Goal: Information Seeking & Learning: Learn about a topic

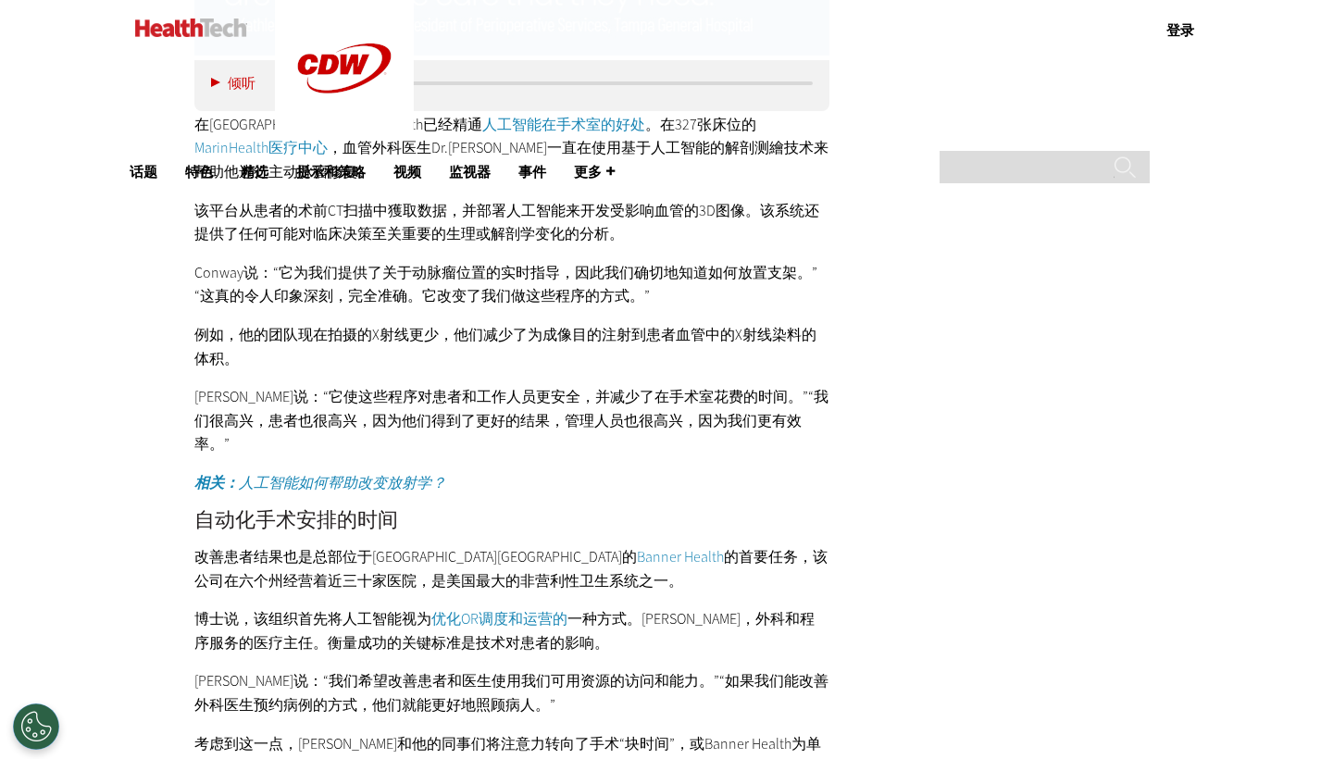
scroll to position [2969, 0]
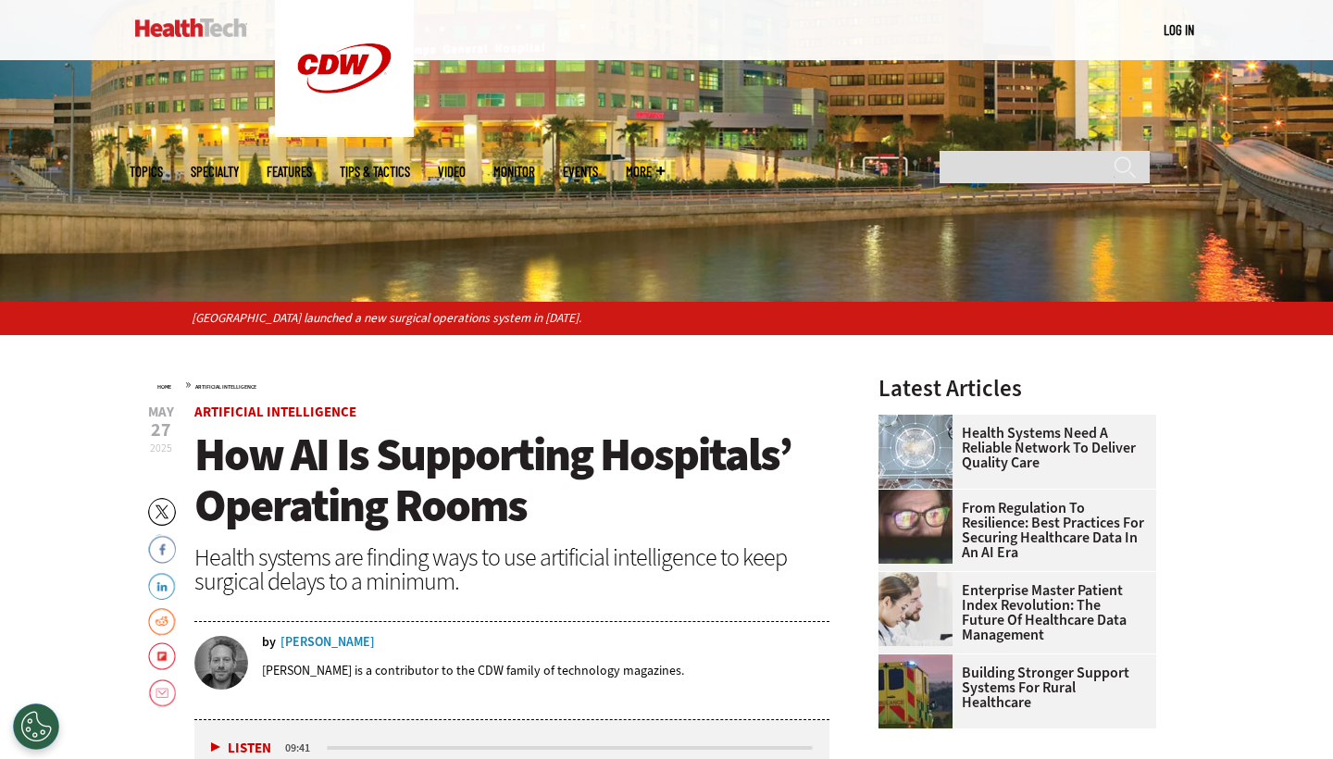
scroll to position [519, 0]
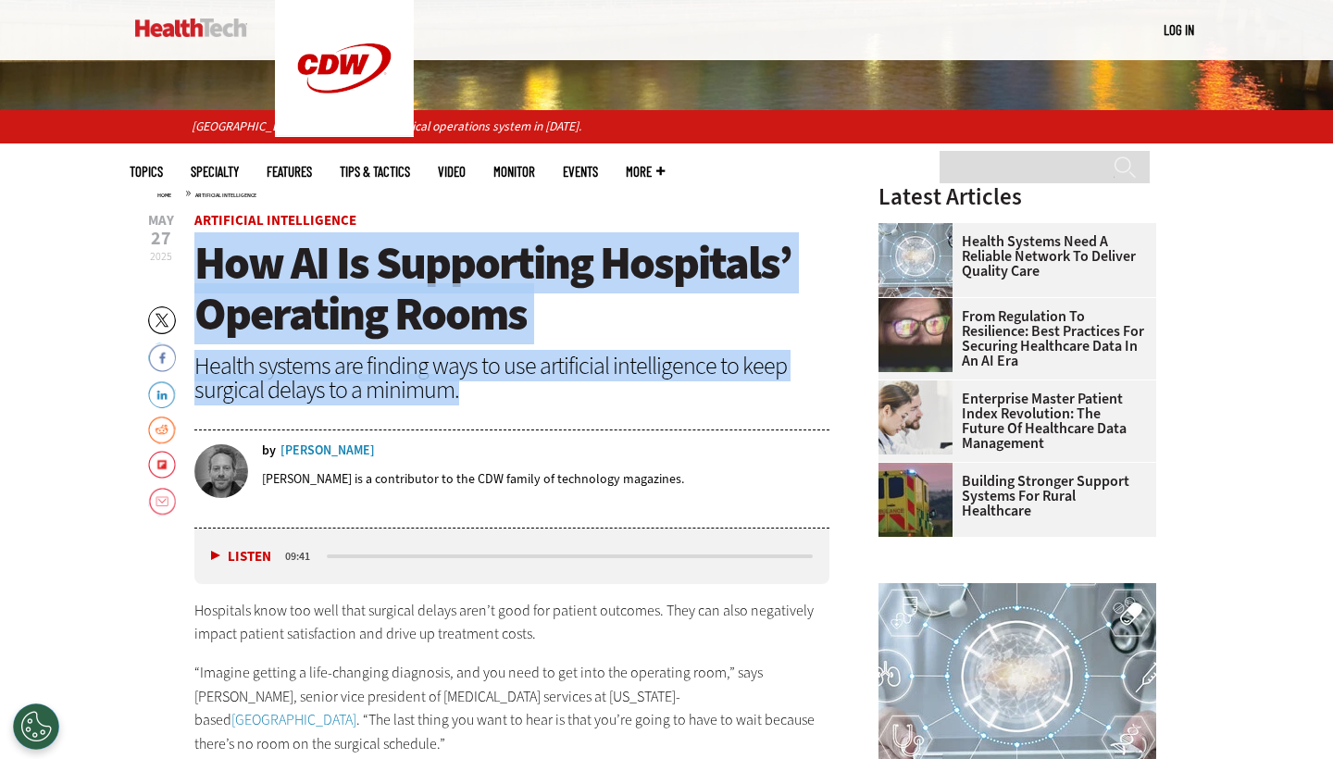
drag, startPoint x: 198, startPoint y: 254, endPoint x: 497, endPoint y: 390, distance: 328.6
click at [497, 390] on header "May 27 2025 Twitter Facebook LinkedIn Reddit Flipboard Email Artificial Intelli…" at bounding box center [511, 371] width 635 height 315
copy header "How AI Is Supporting Hospitals’ Operating Rooms Health systems are finding ways…"
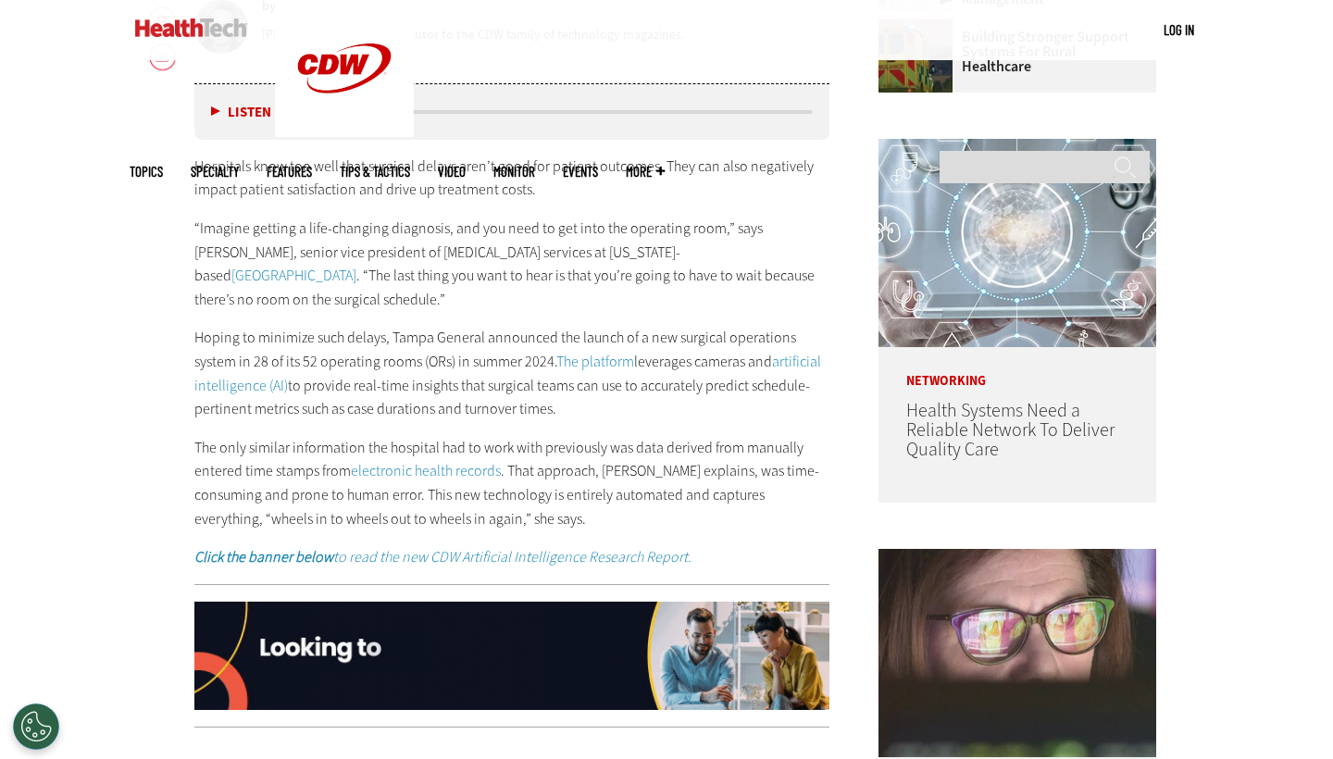
scroll to position [999, 0]
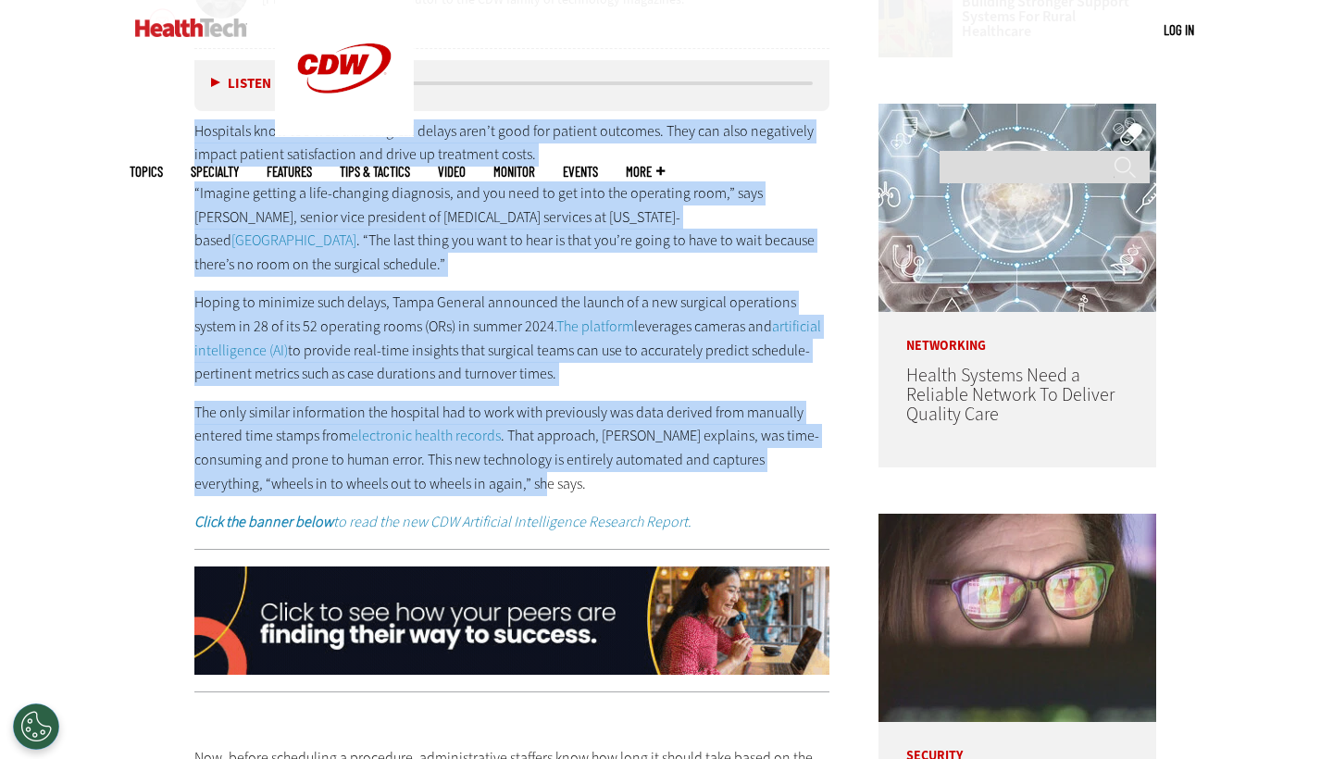
drag, startPoint x: 194, startPoint y: 130, endPoint x: 488, endPoint y: 476, distance: 454.6
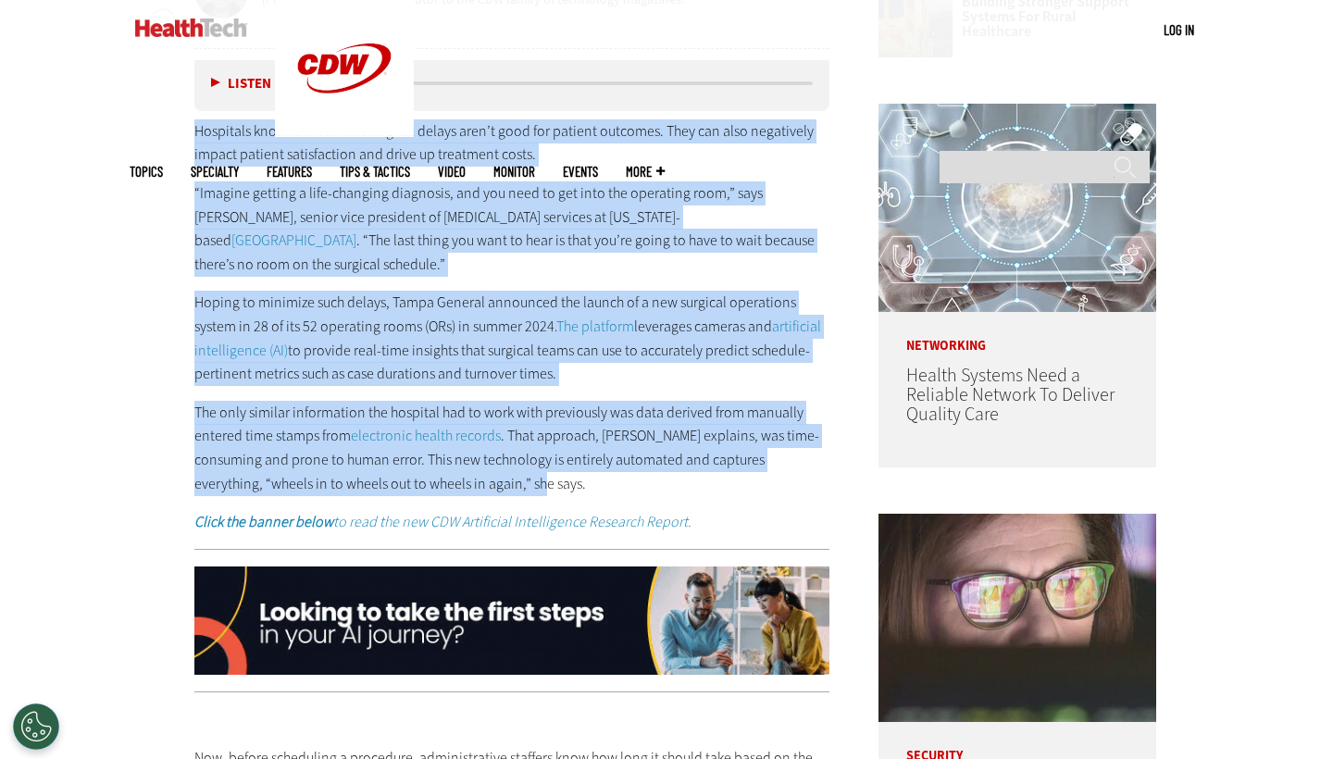
copy div "Hospitals know too well that surgical delays aren’t good for patient outcomes. …"
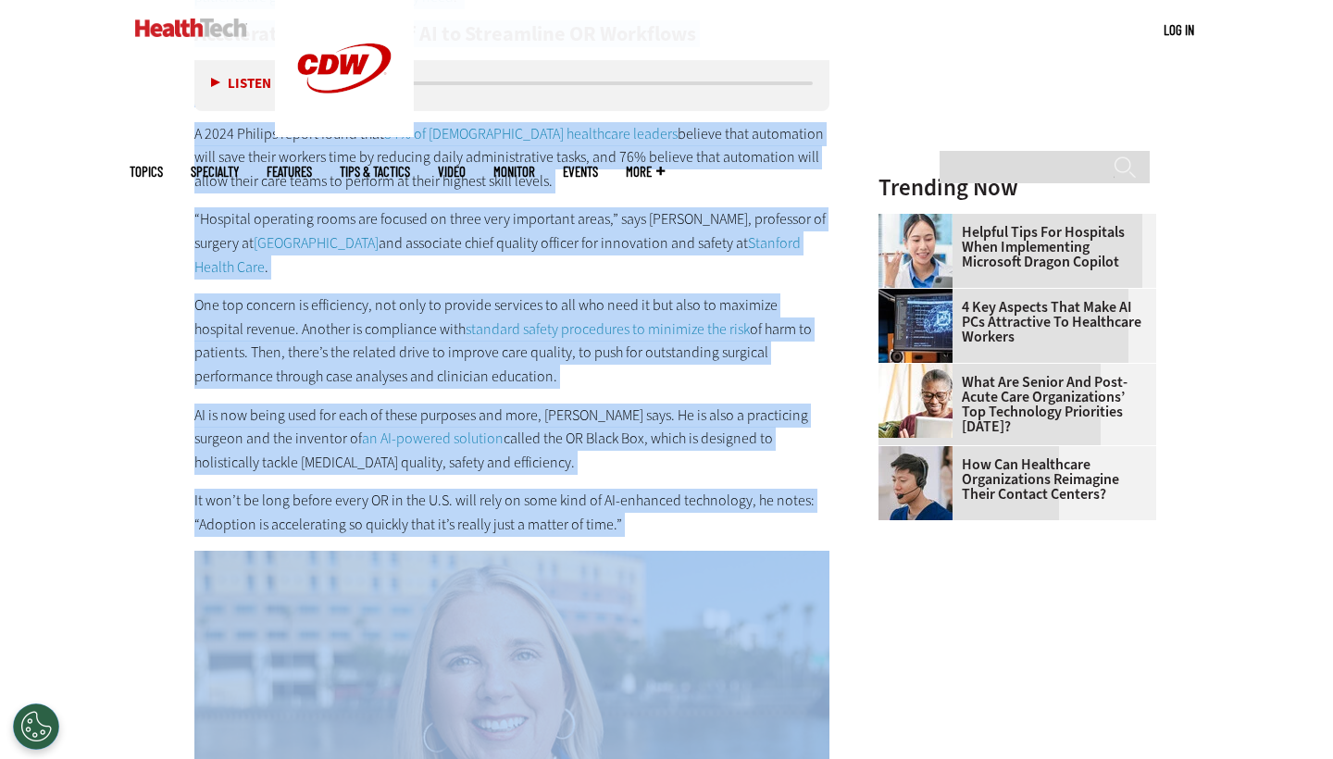
scroll to position [2097, 0]
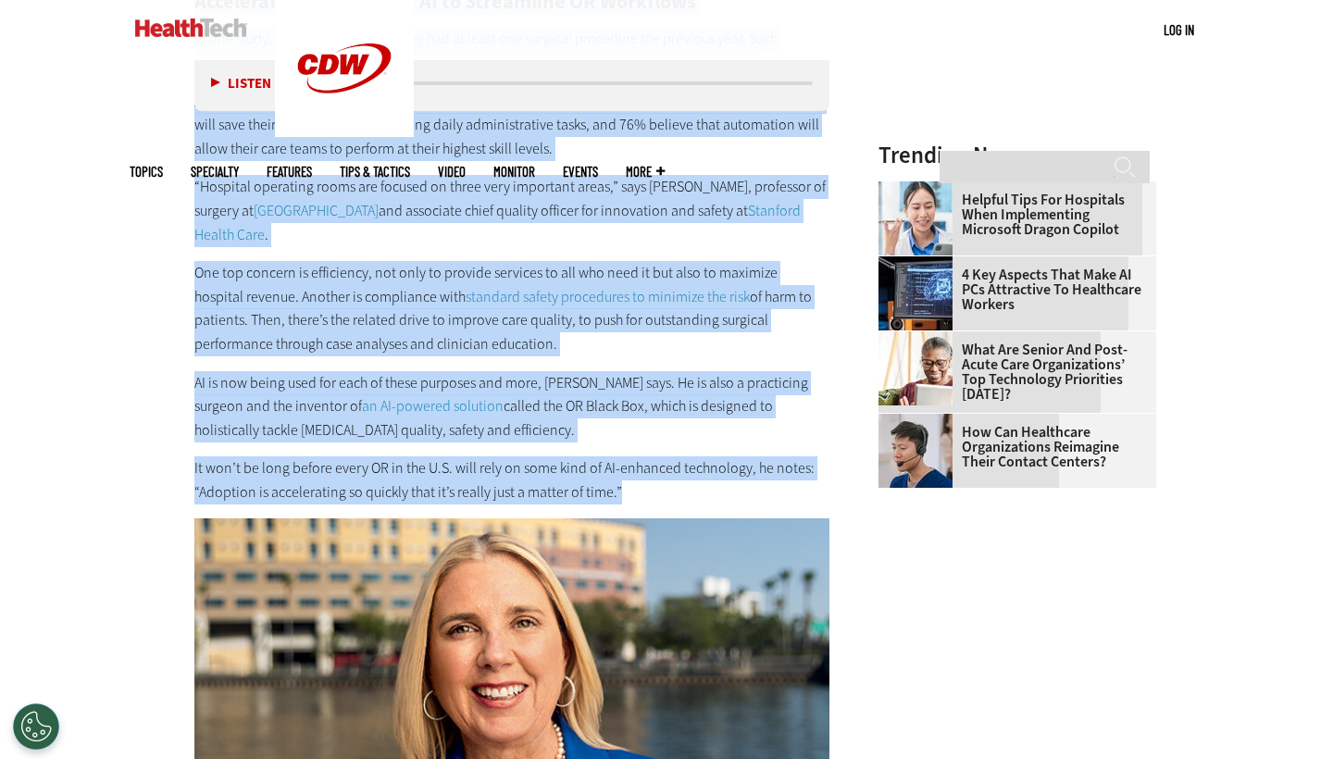
drag, startPoint x: 196, startPoint y: 315, endPoint x: 644, endPoint y: 463, distance: 472.0
click at [644, 463] on div "Now, before scheduling a procedure, administrative staffers know how long it sh…" at bounding box center [511, 56] width 635 height 895
copy div "Now, before scheduling a procedure, administrative staffers know how long it sh…"
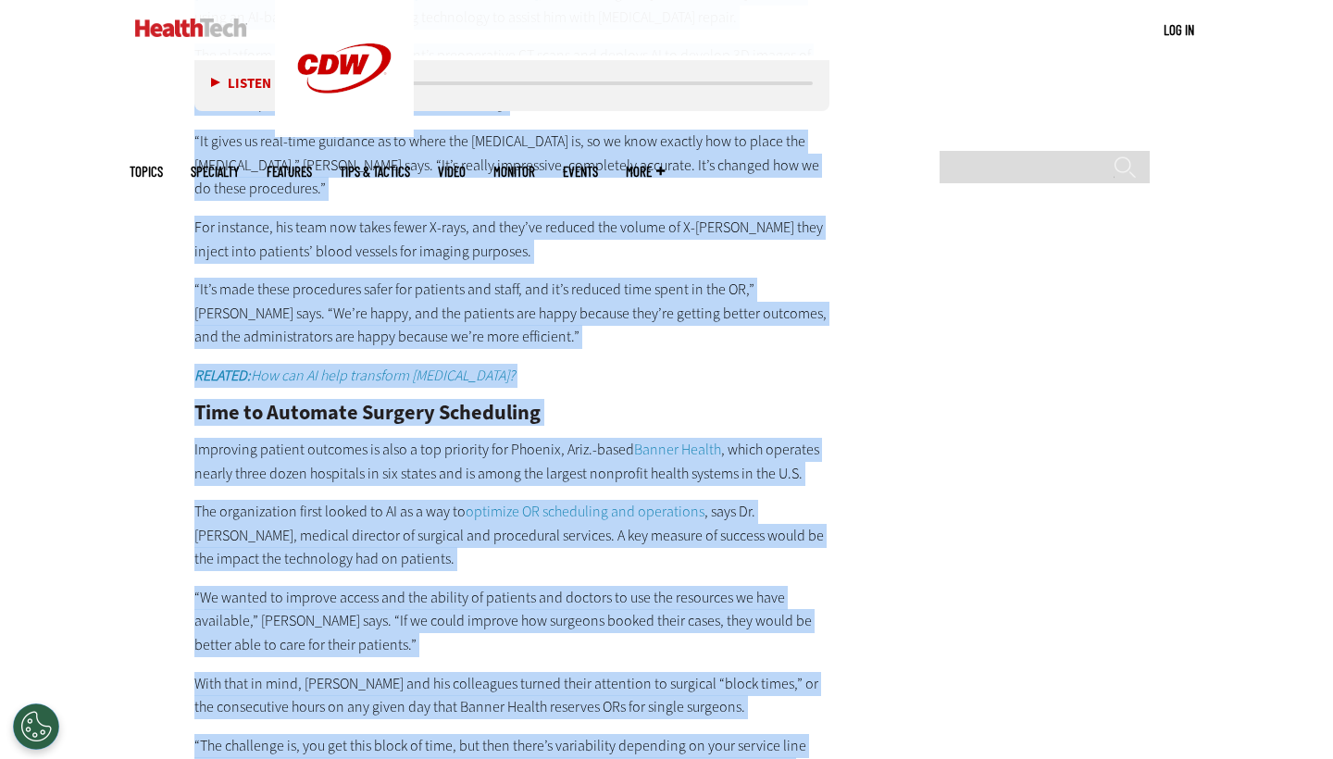
scroll to position [3232, 0]
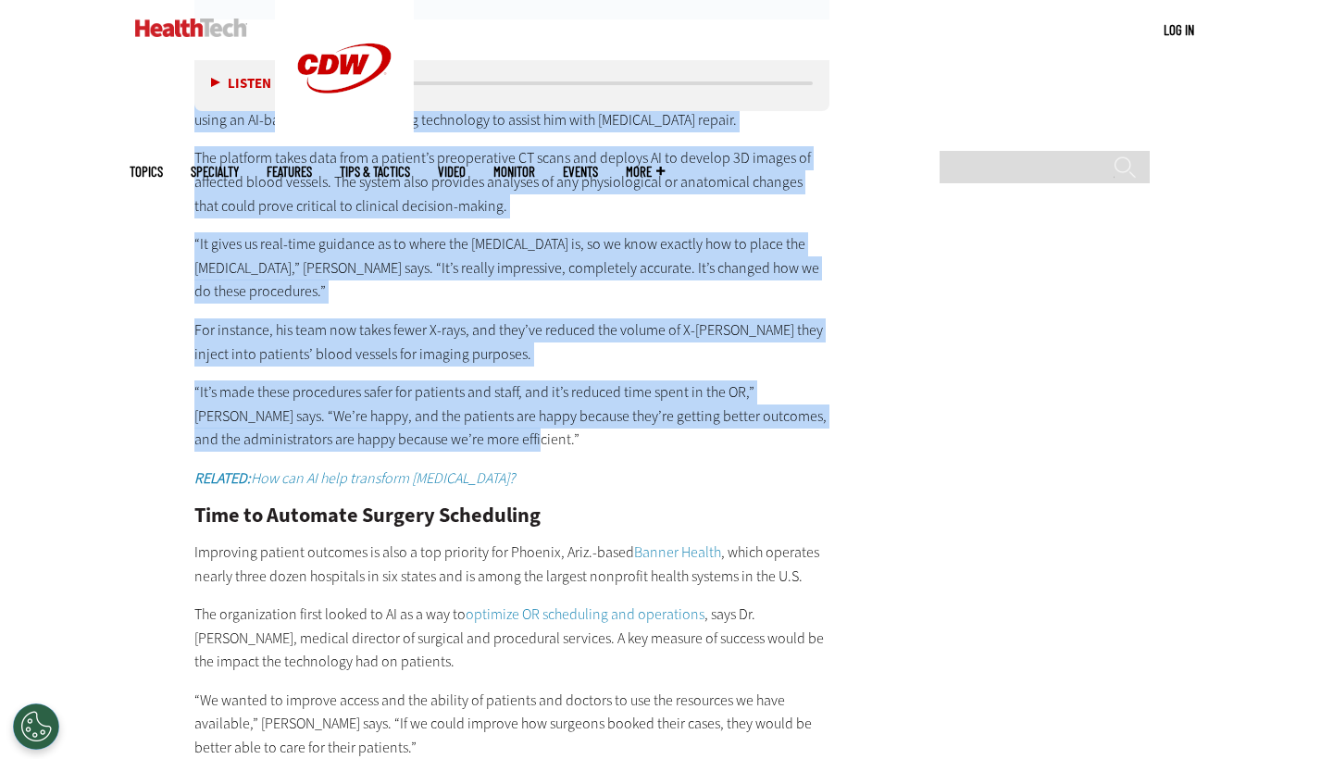
drag, startPoint x: 188, startPoint y: 457, endPoint x: 663, endPoint y: 388, distance: 480.1
click at [663, 388] on article "May 27 2025 Twitter Facebook LinkedIn Reddit Flipboard Email Artificial Intelli…" at bounding box center [493, 577] width 672 height 6151
copy div "In Northern California, MarinHealth is already well-versed in the benefits of A…"
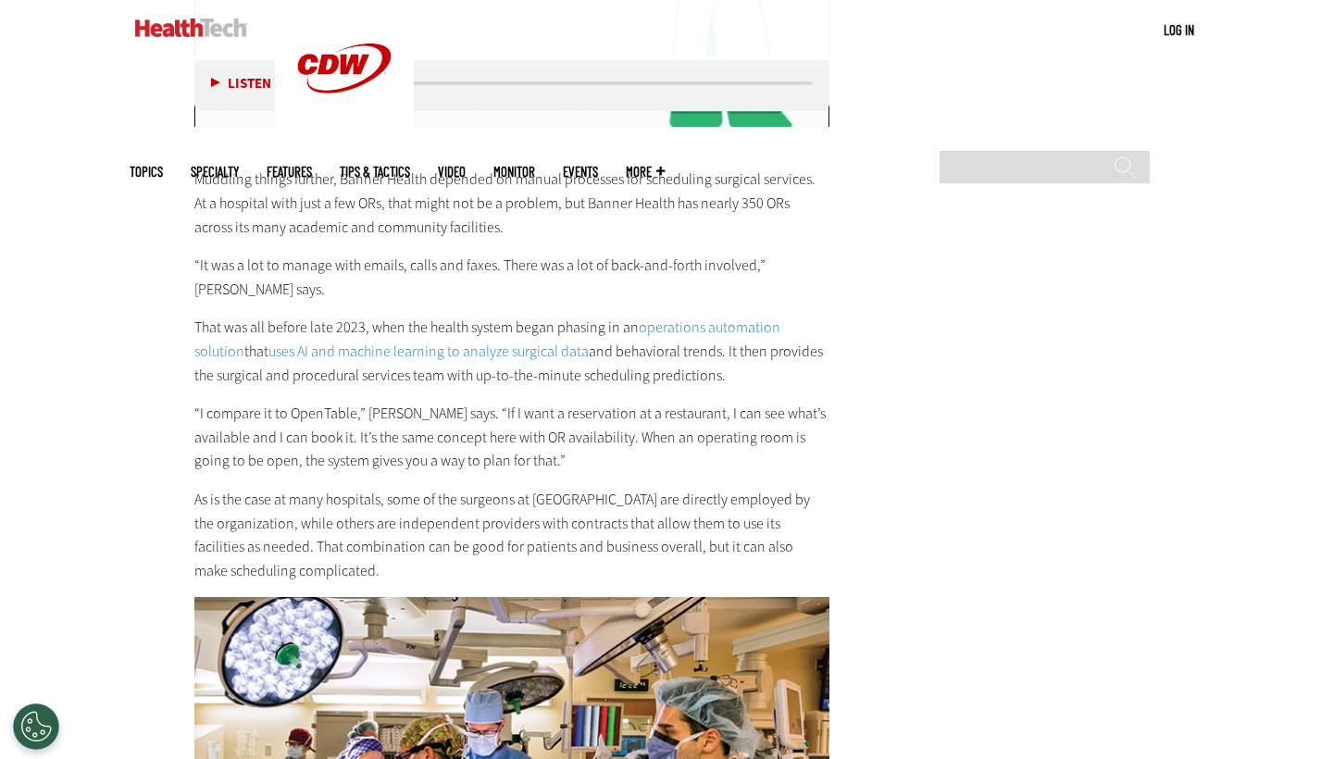
scroll to position [4534, 0]
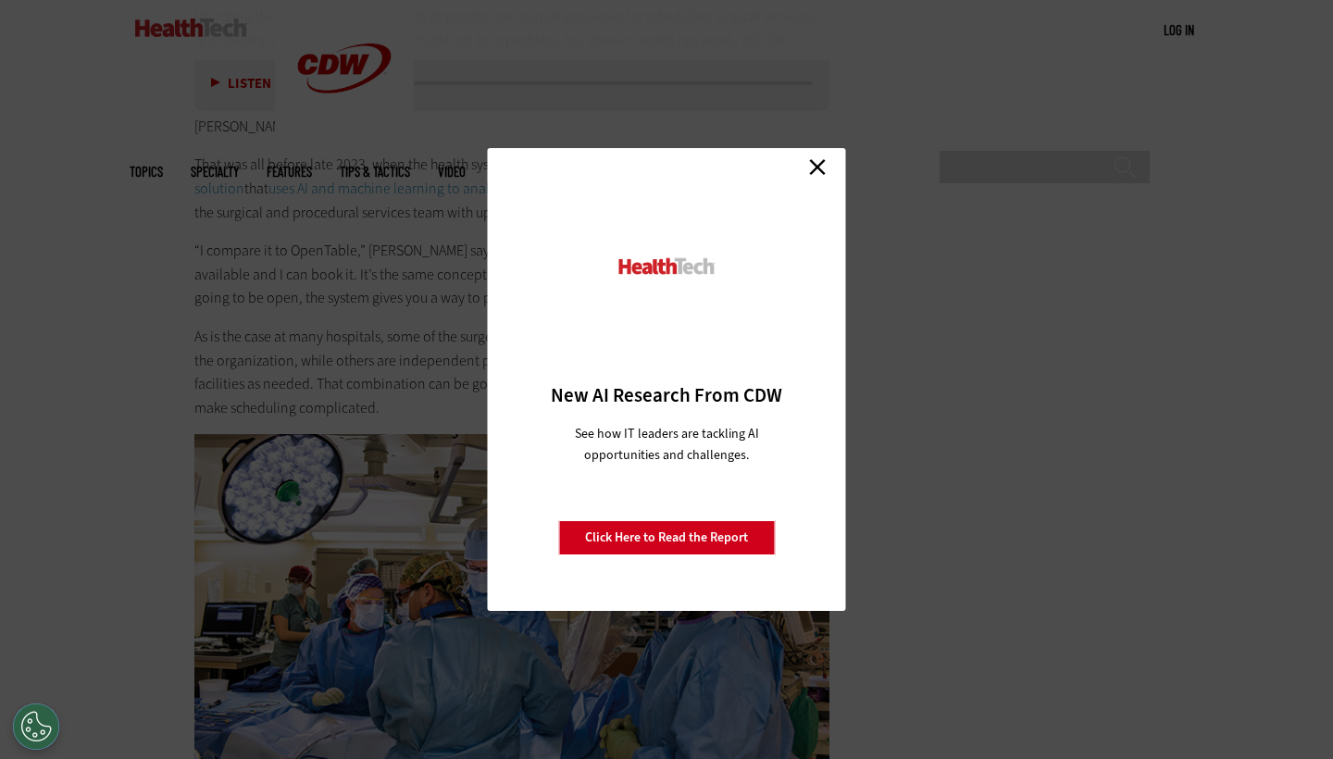
click at [818, 158] on link "Close" at bounding box center [818, 167] width 28 height 28
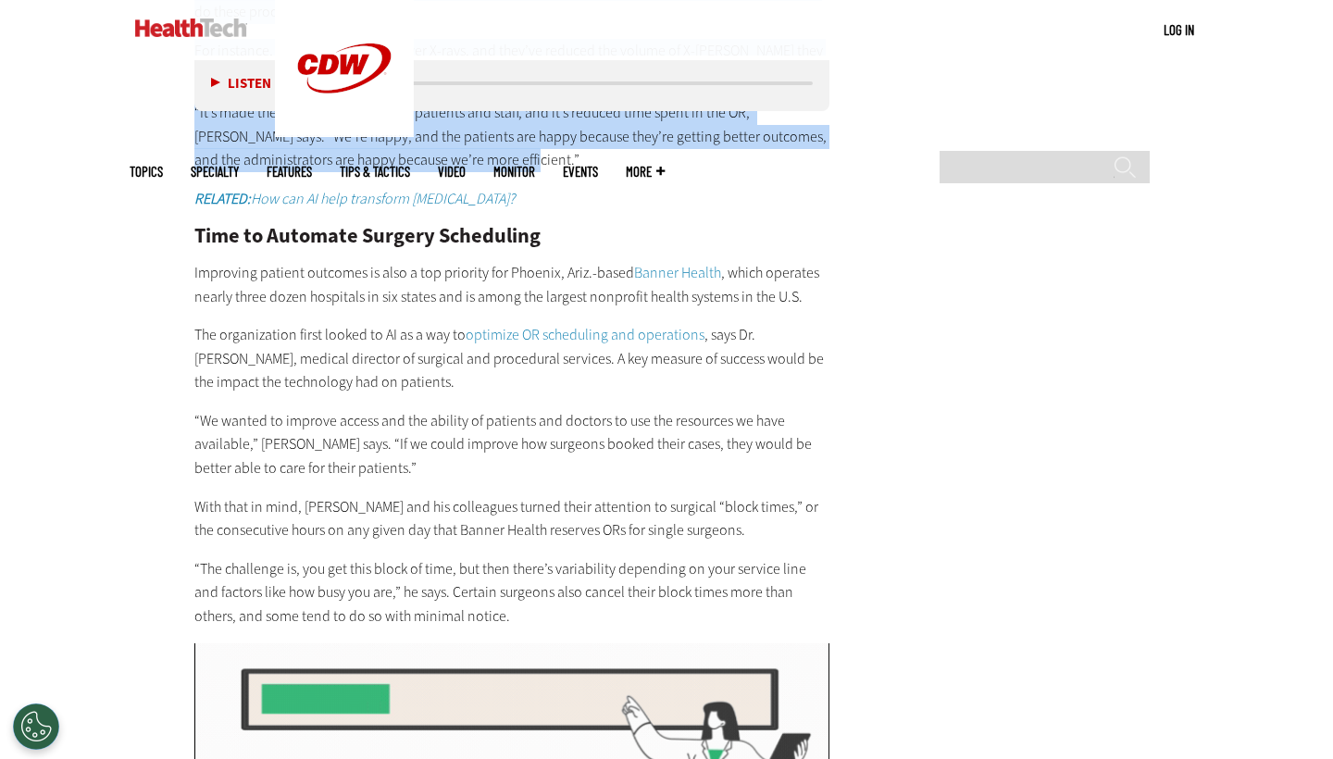
scroll to position [3467, 0]
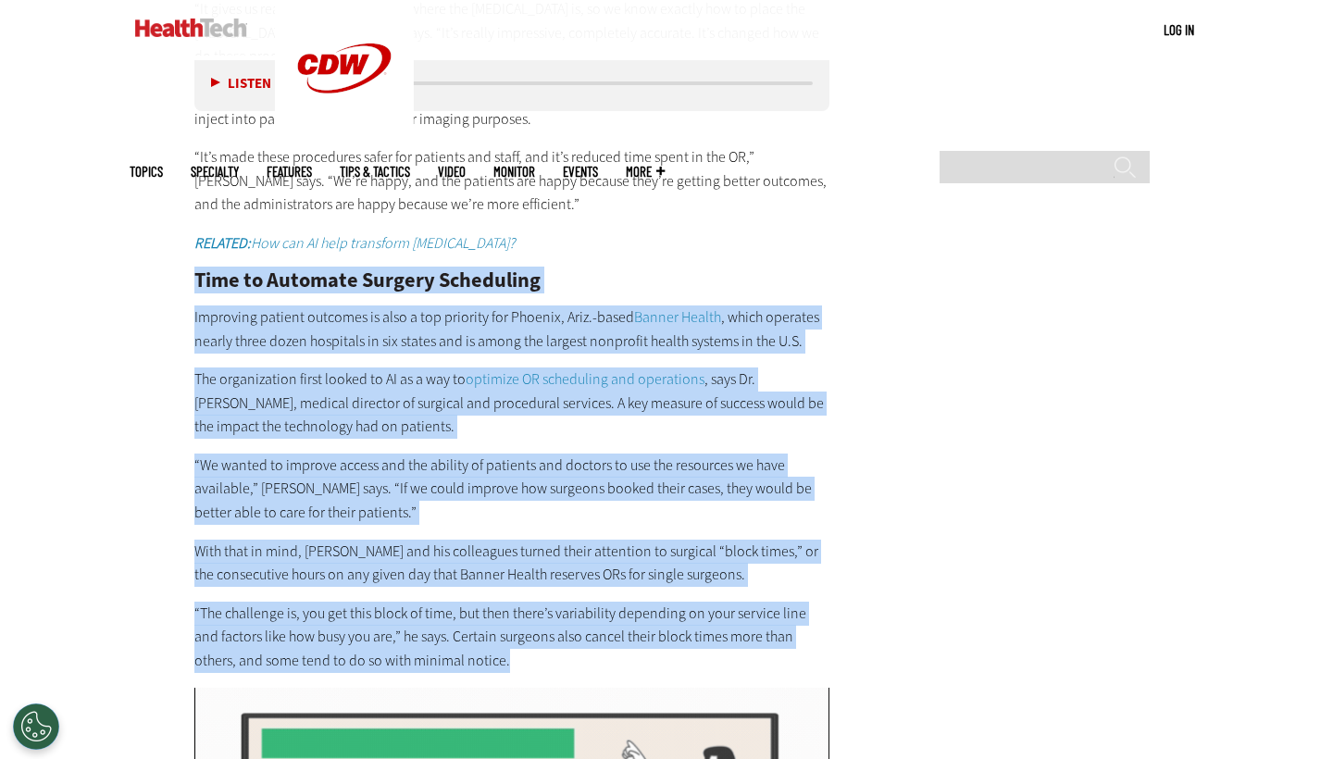
drag, startPoint x: 194, startPoint y: 221, endPoint x: 552, endPoint y: 612, distance: 530.2
click at [552, 612] on article "May 27 2025 Twitter Facebook LinkedIn Reddit Flipboard Email Artificial Intelli…" at bounding box center [493, 341] width 672 height 6151
copy div "Time to Automate Surgery Scheduling Improving patient outcomes is also a top pr…"
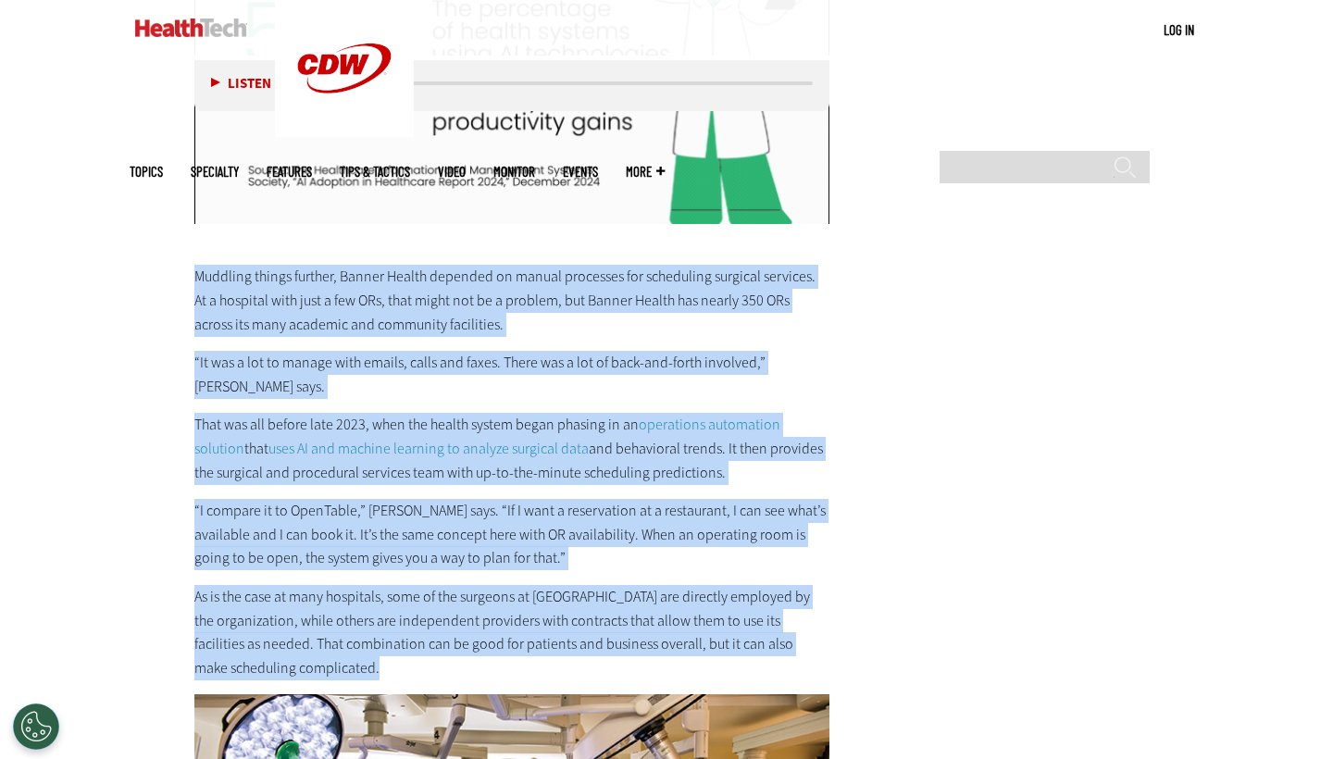
scroll to position [4319, 0]
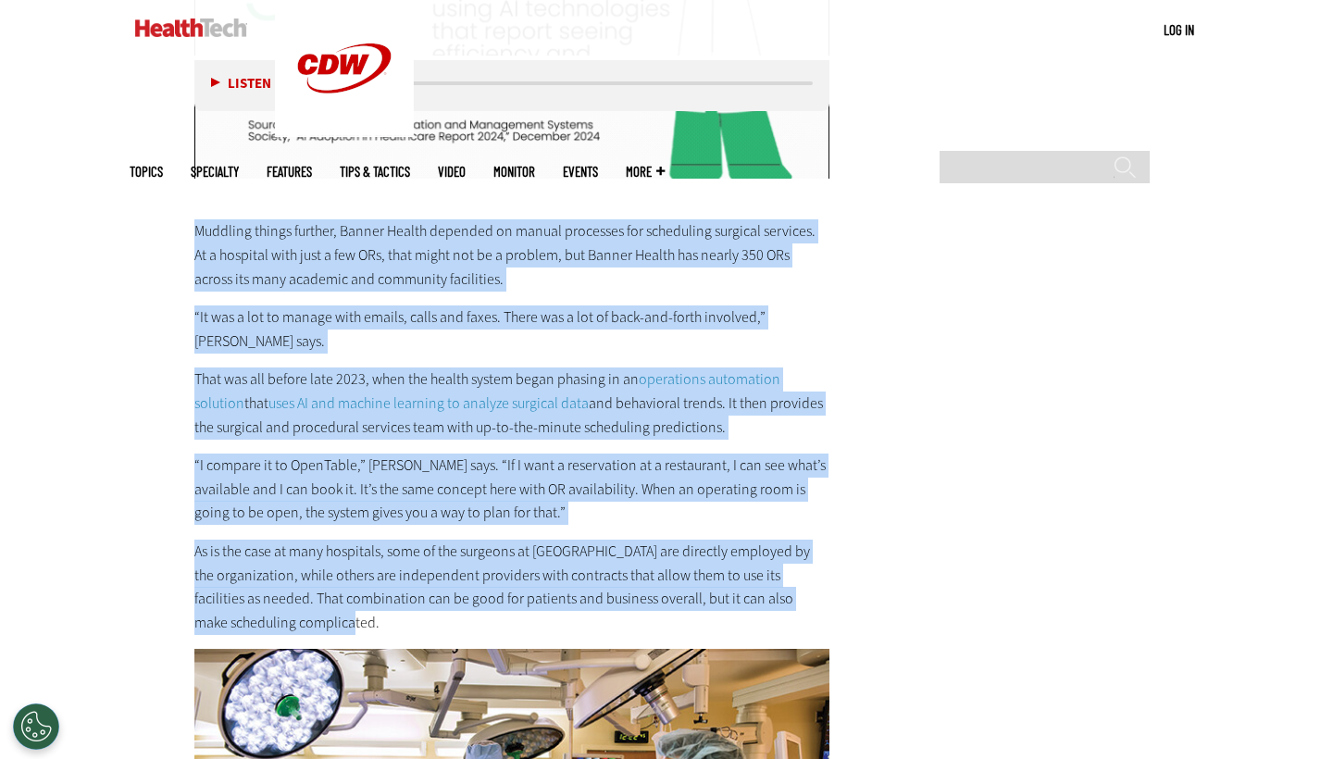
drag, startPoint x: 194, startPoint y: 369, endPoint x: 744, endPoint y: 536, distance: 575.0
click at [744, 536] on div "Muddling things further, Banner Health depended on manual processes for schedul…" at bounding box center [511, 408] width 635 height 454
copy div "Muddling things further, Banner Health depended on manual processes for schedul…"
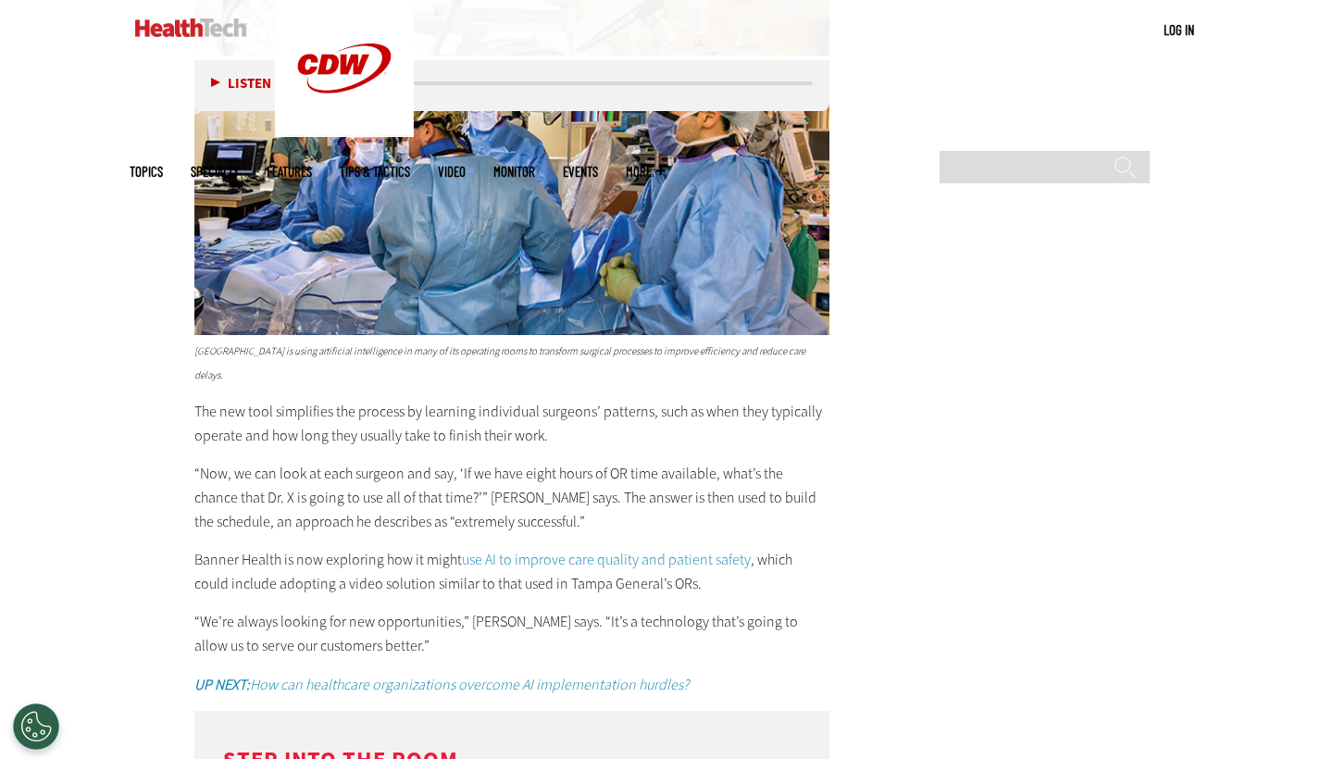
scroll to position [5018, 0]
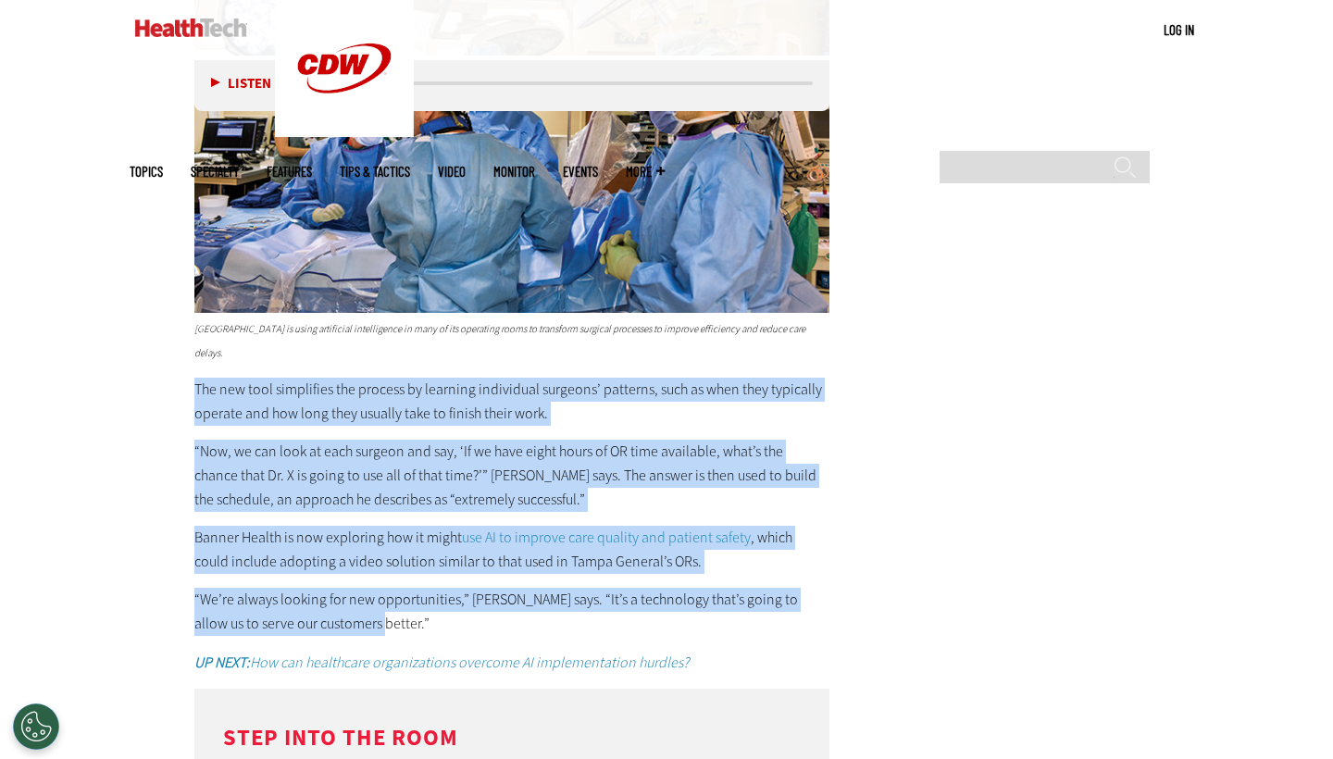
drag, startPoint x: 197, startPoint y: 287, endPoint x: 451, endPoint y: 527, distance: 349.1
click at [451, 527] on div "Tampa General Hospital is using artificial intelligence in many of its operatin…" at bounding box center [511, 723] width 635 height 814
copy div "The new tool simplifies the process by learning individual surgeons’ patterns, …"
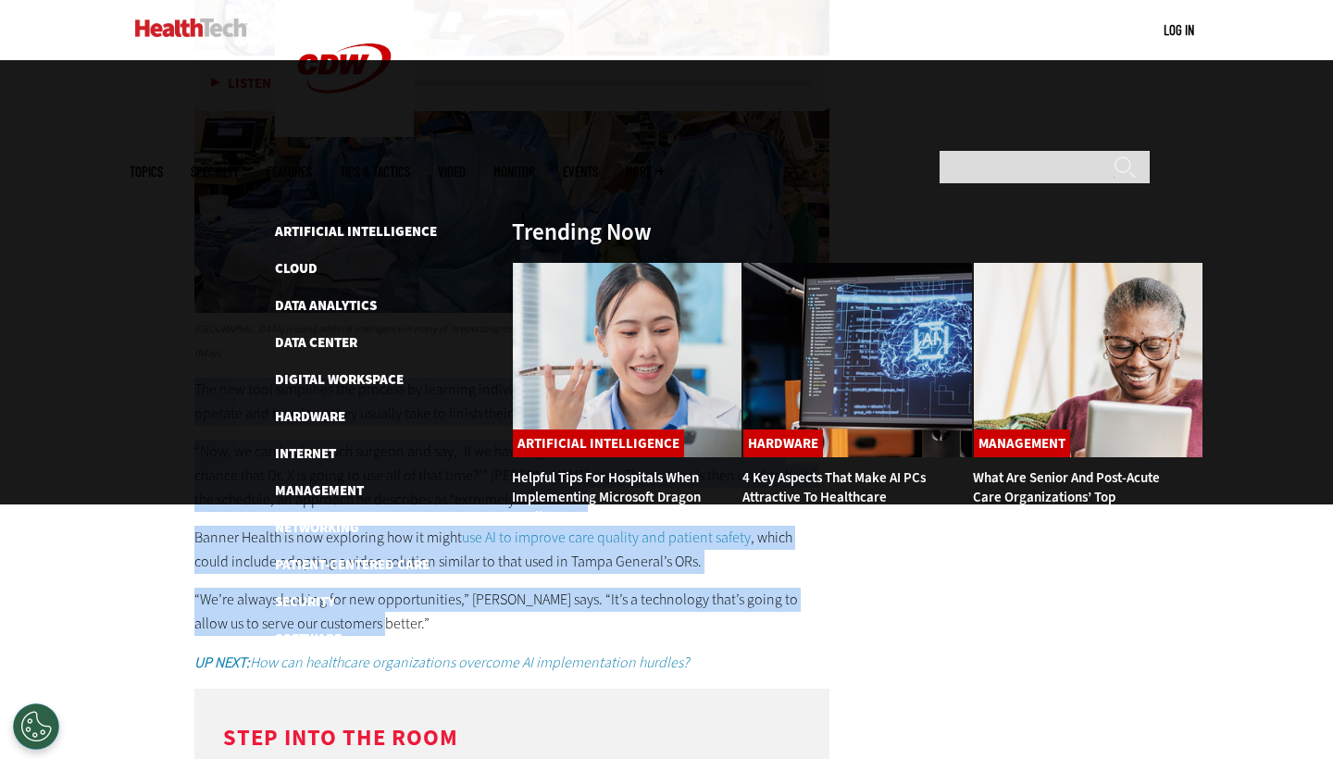
click at [173, 37] on img at bounding box center [191, 28] width 112 height 19
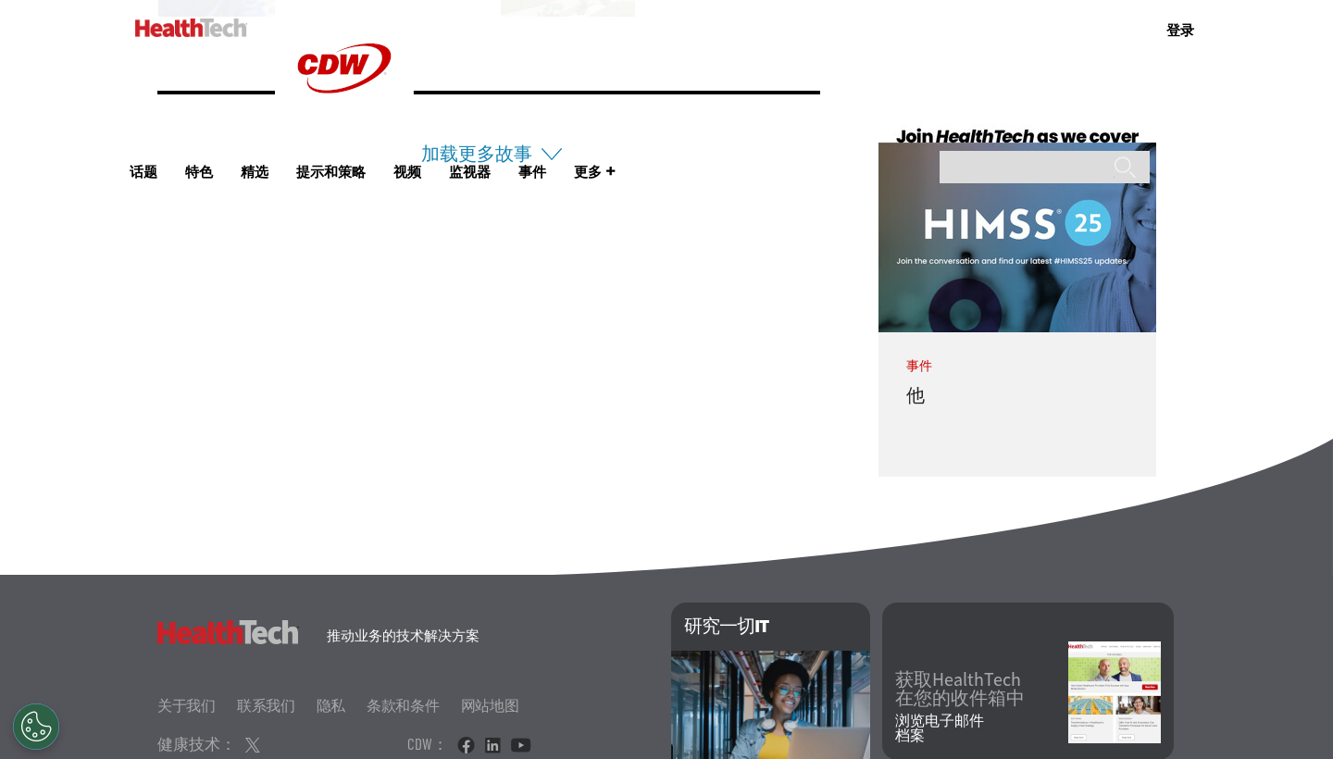
scroll to position [4288, 0]
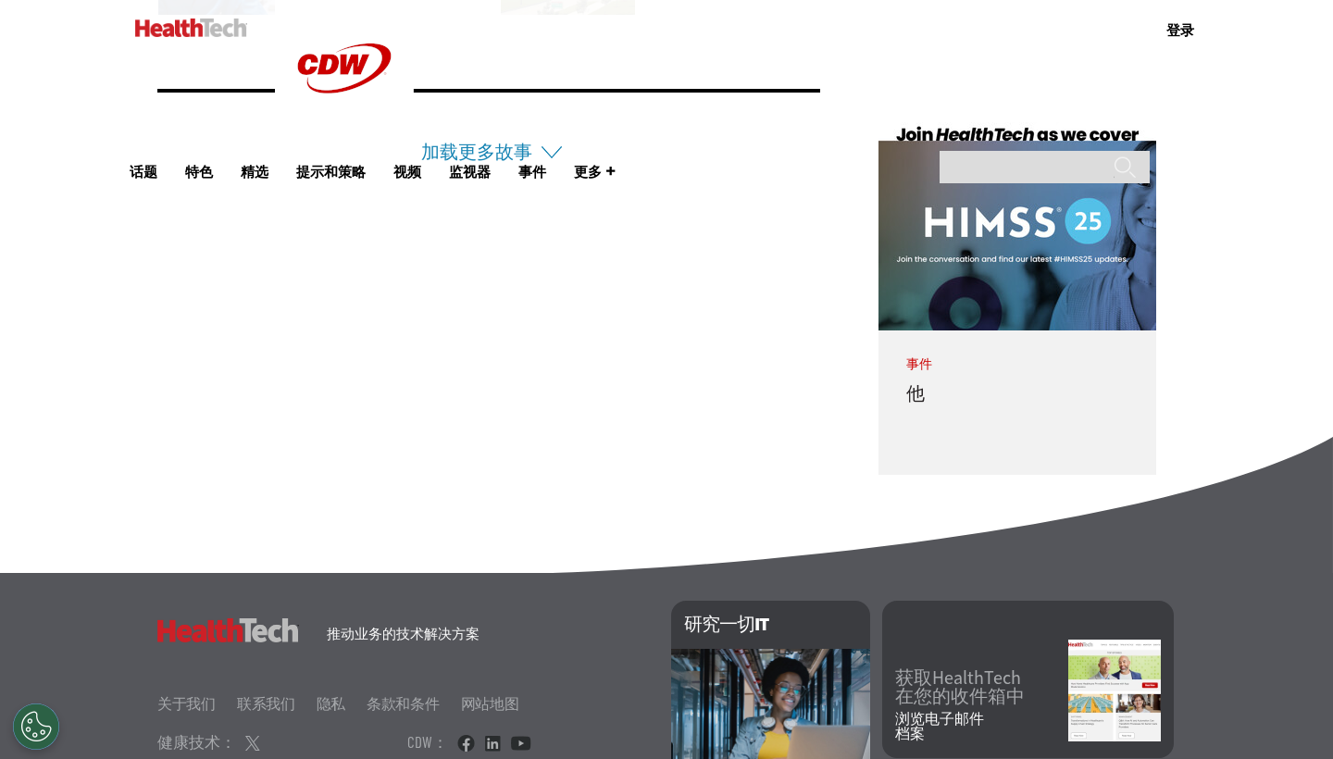
click at [550, 131] on li "加载更多故事" at bounding box center [488, 128] width 663 height 78
click at [546, 149] on li "加载更多故事" at bounding box center [488, 128] width 663 height 78
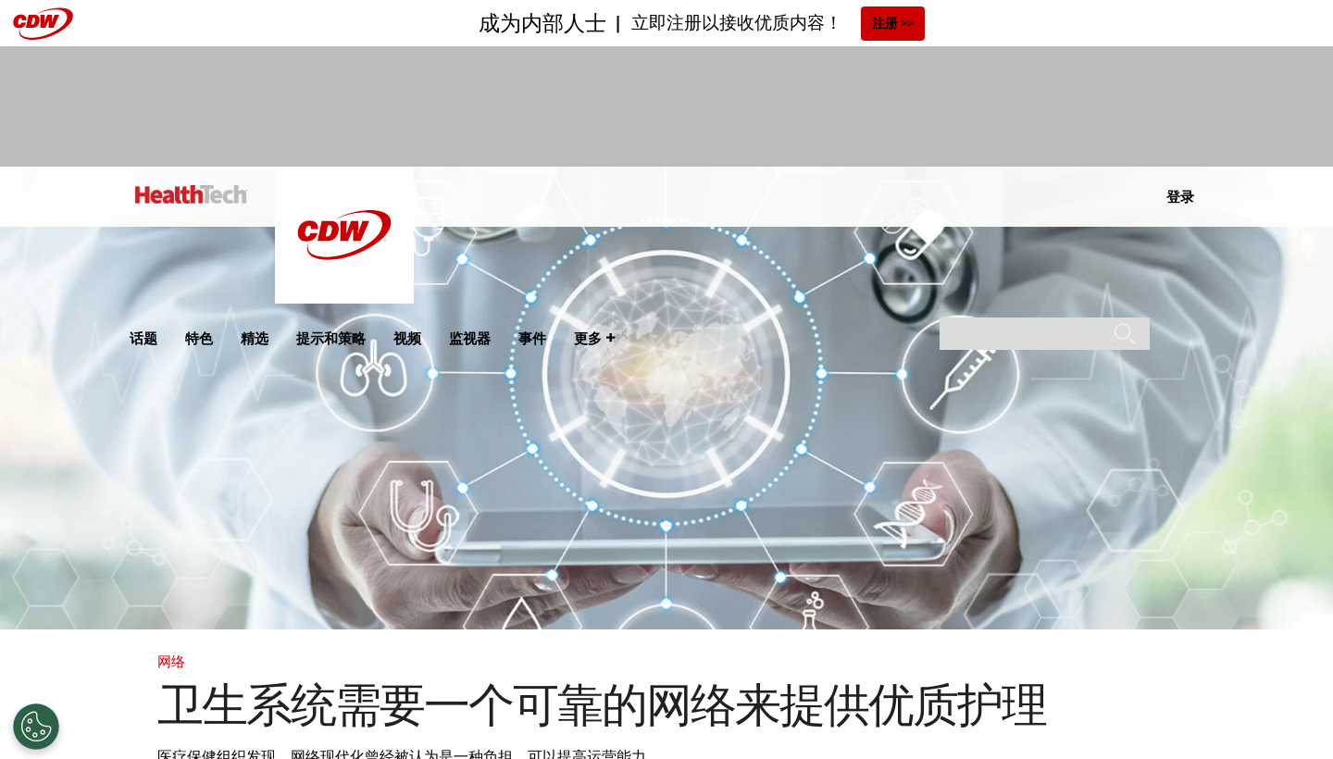
scroll to position [0, 0]
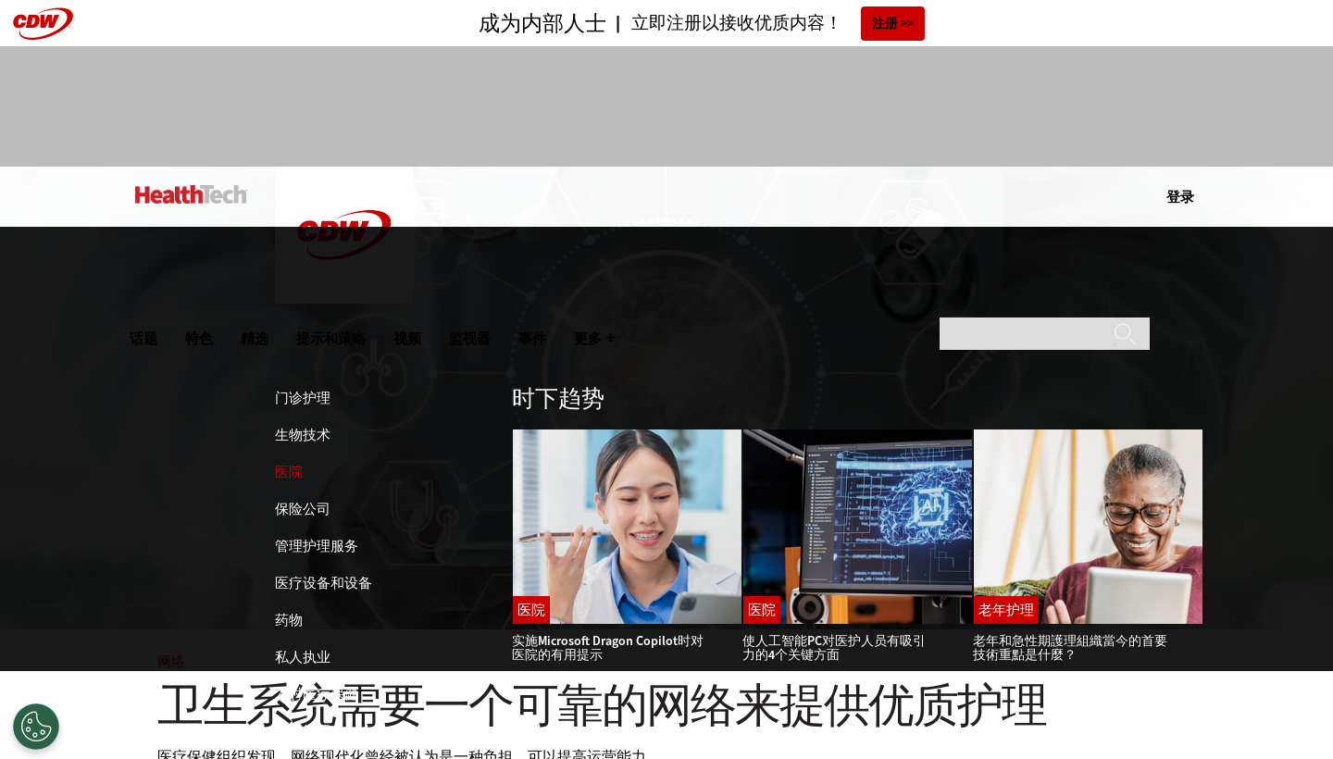
click at [296, 463] on link "医院" at bounding box center [289, 472] width 28 height 19
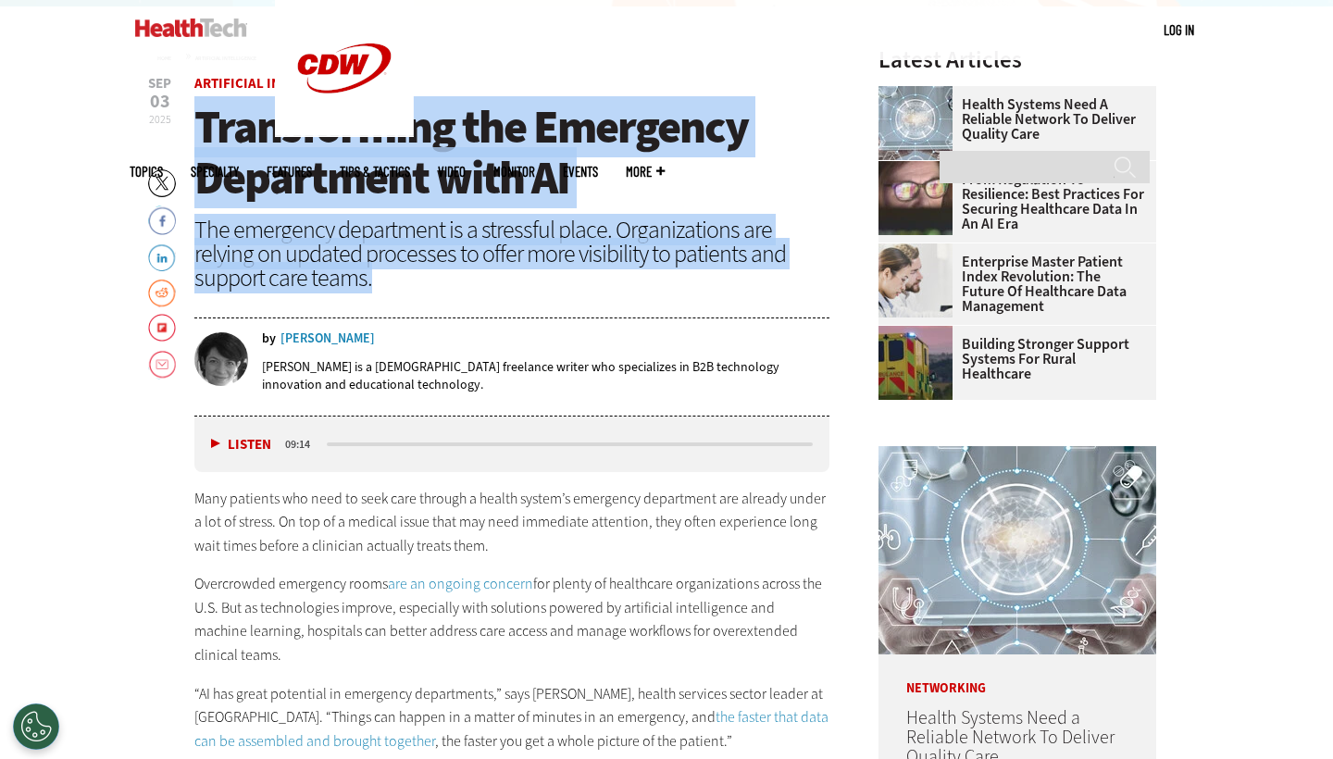
drag, startPoint x: 200, startPoint y: 111, endPoint x: 412, endPoint y: 290, distance: 277.3
click at [412, 290] on header "Sep 03 2025 Twitter Facebook LinkedIn Reddit Flipboard Email Artificial Intelli…" at bounding box center [511, 246] width 635 height 339
copy header "Transforming the Emergency Department with AI The emergency department is a str…"
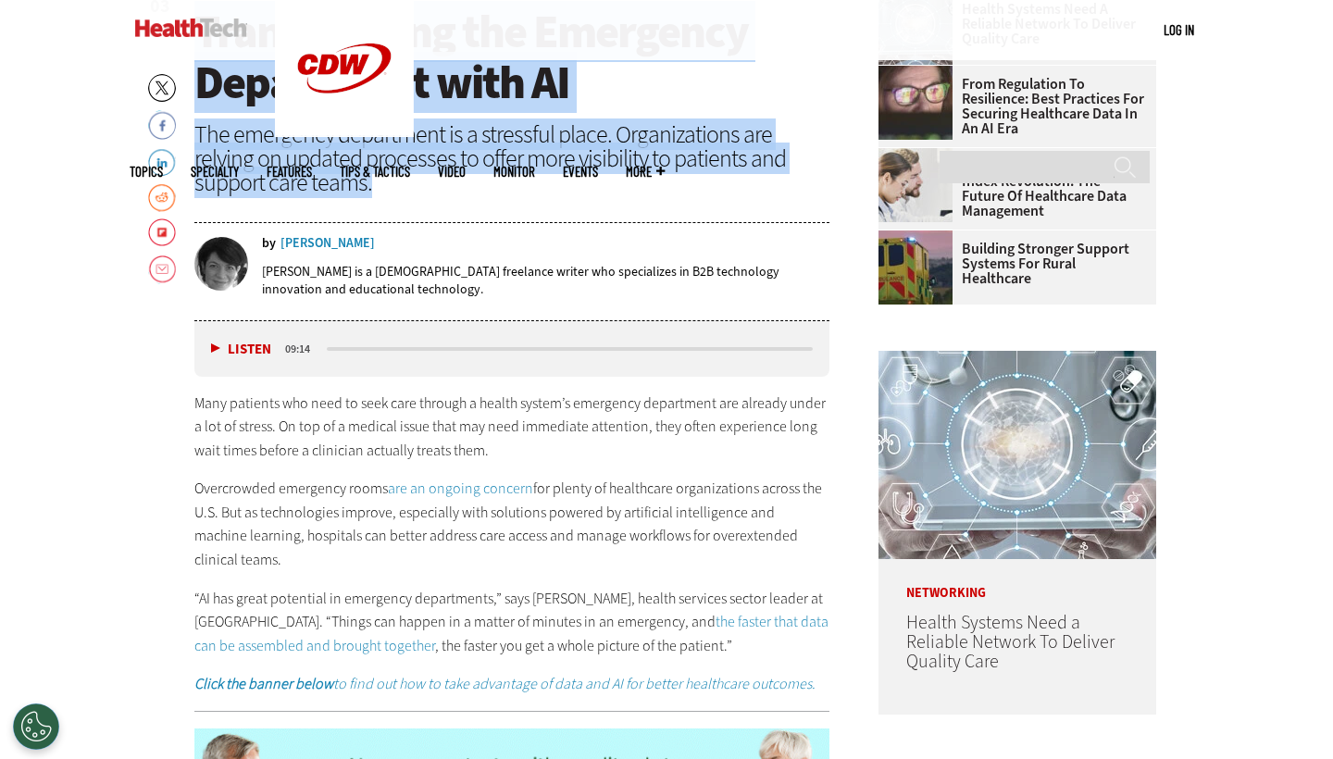
scroll to position [894, 0]
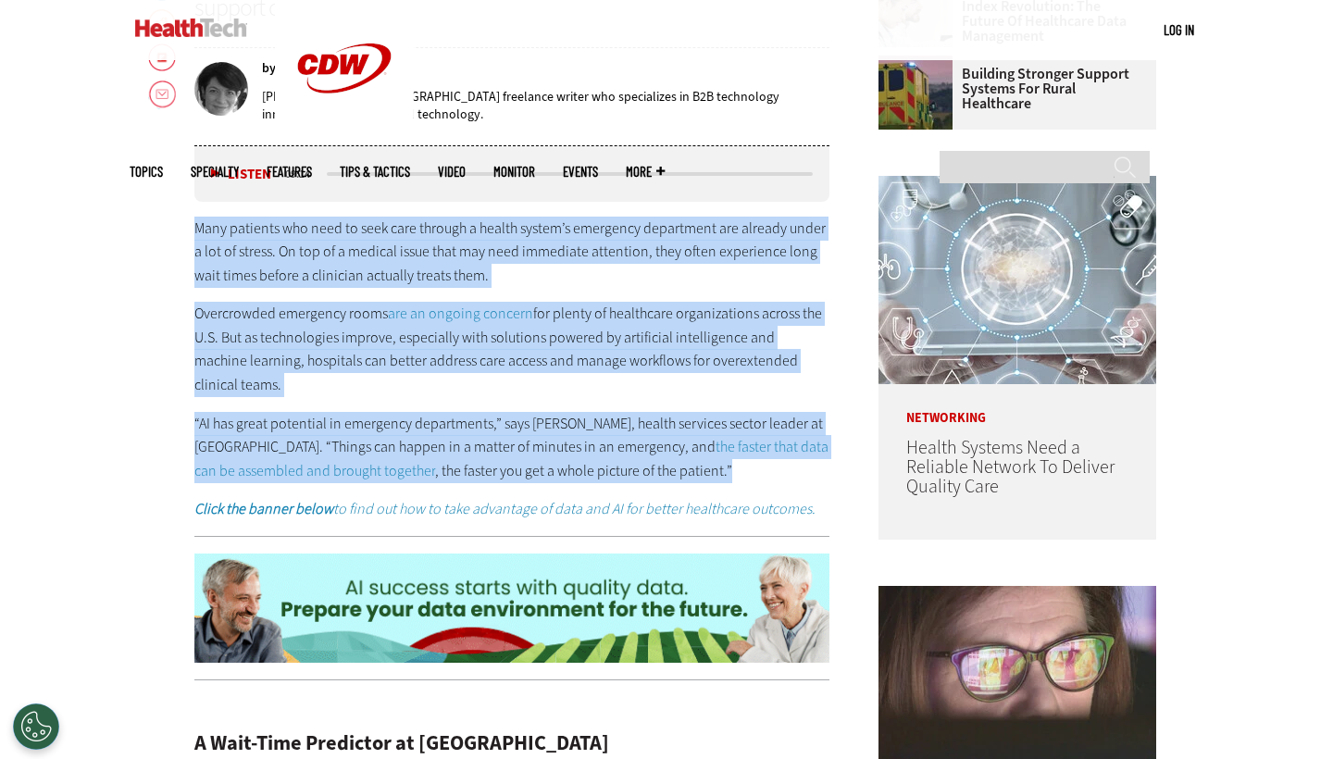
drag, startPoint x: 195, startPoint y: 221, endPoint x: 638, endPoint y: 469, distance: 507.4
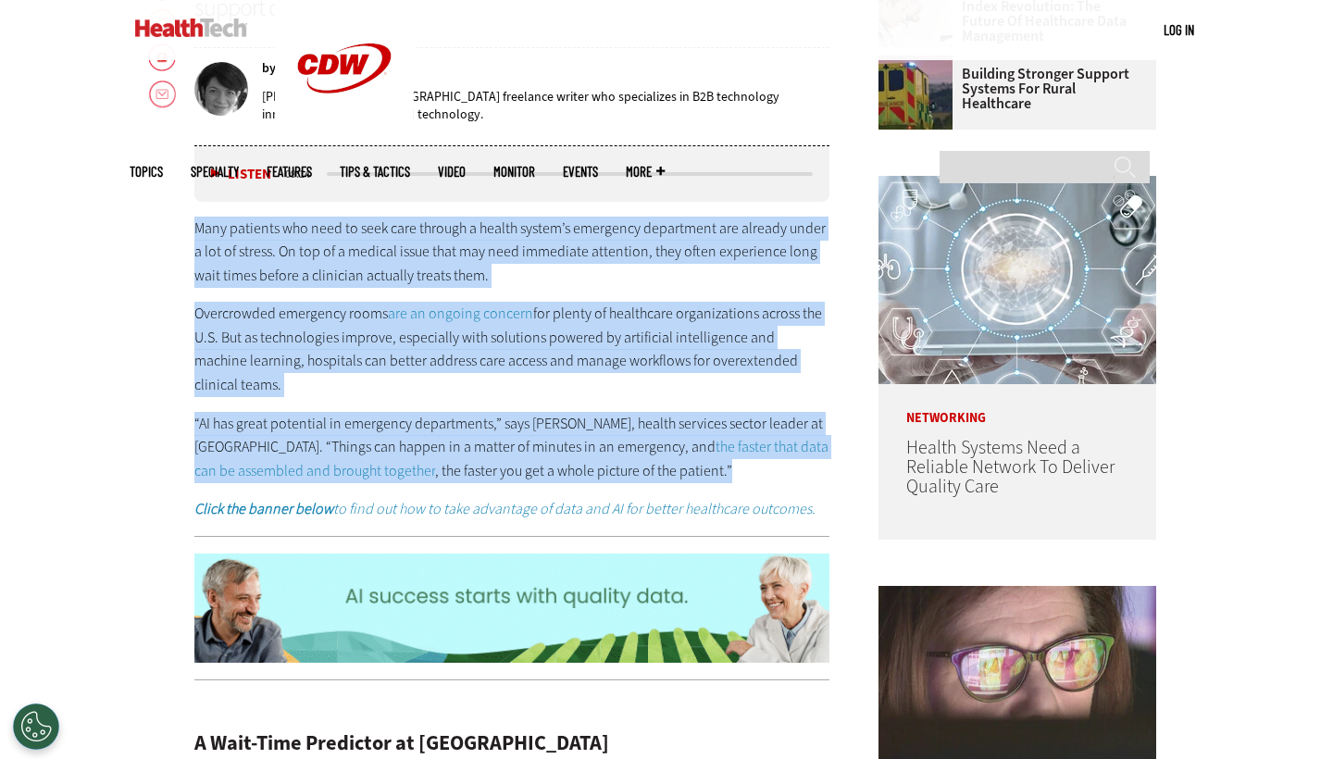
click at [638, 469] on div "Many patients who need to seek care through a health system’s emergency departm…" at bounding box center [511, 370] width 635 height 306
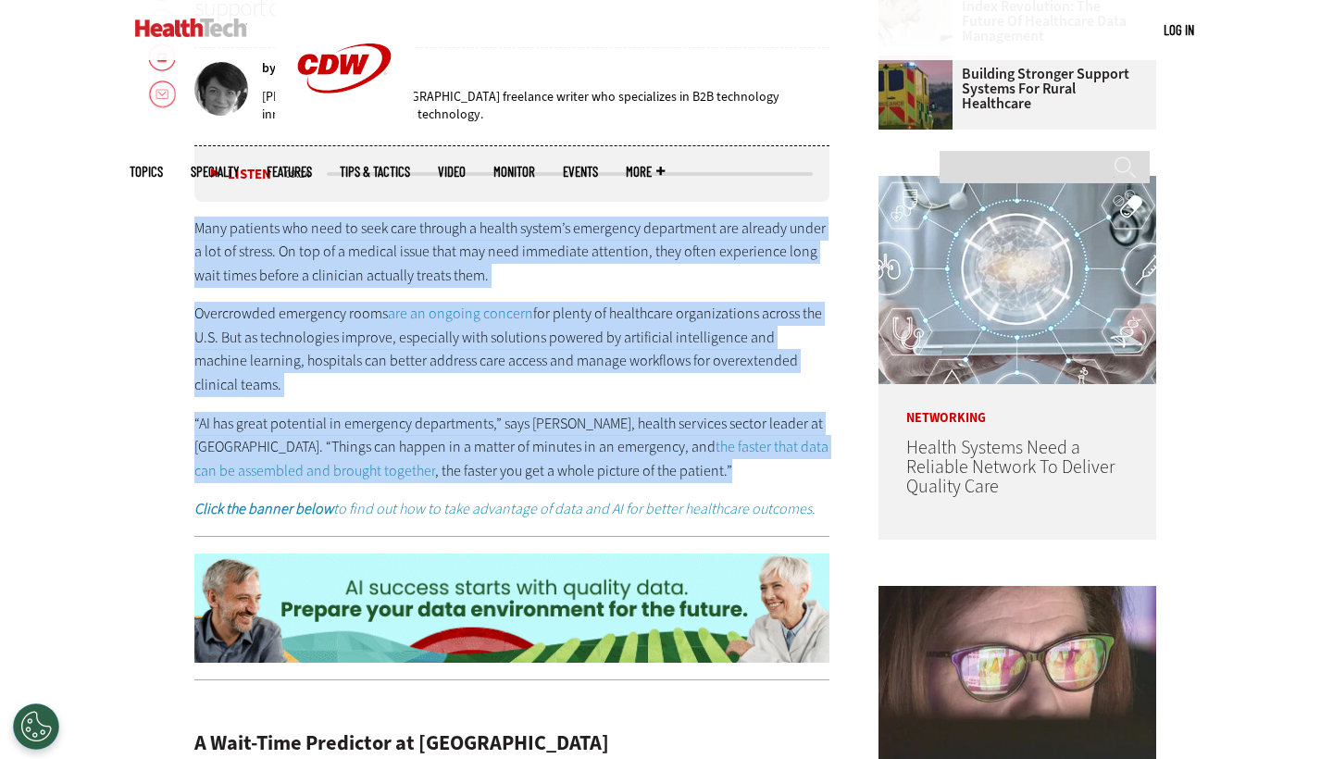
copy div "Many patients who need to seek care through a health system’s emergency departm…"
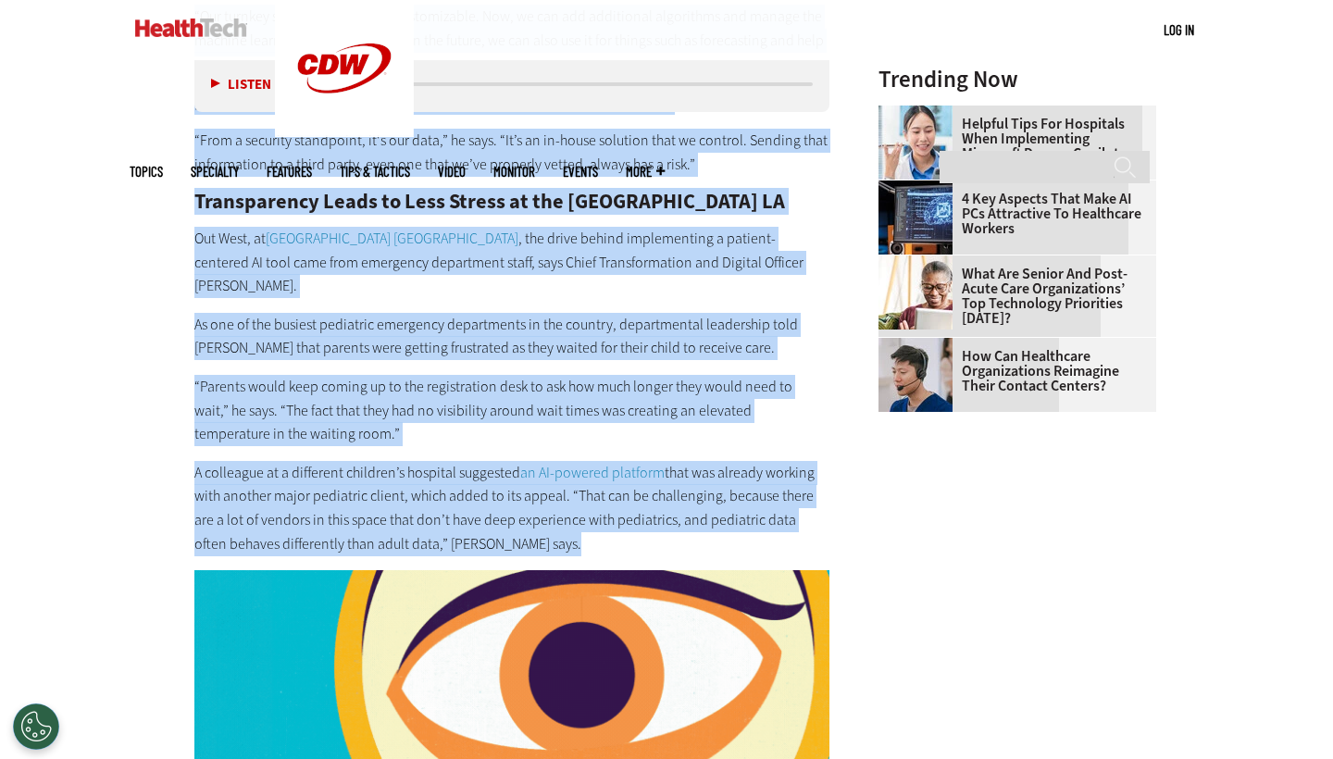
scroll to position [2158, 0]
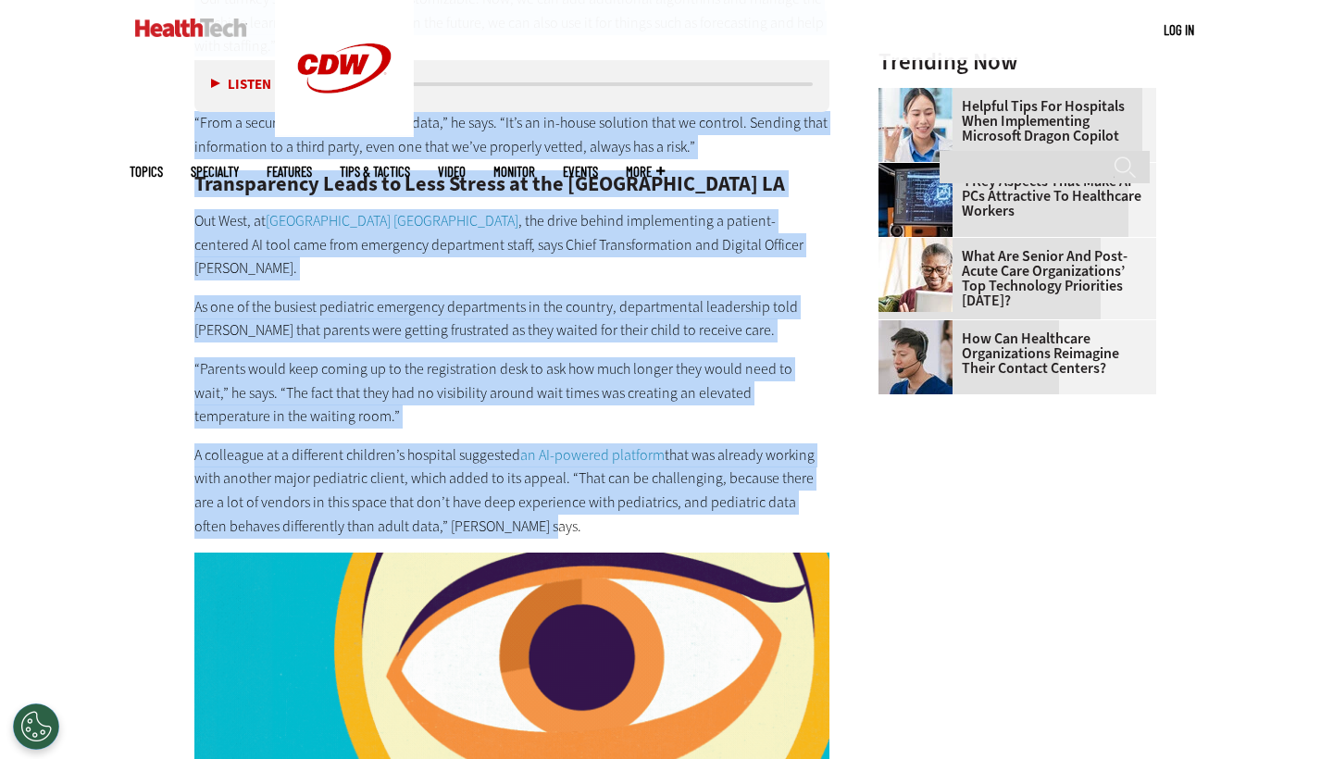
drag, startPoint x: 194, startPoint y: 126, endPoint x: 677, endPoint y: 498, distance: 609.4
copy div "A Wait-Time Predictor at Richmond University Medical Center On New York’s State…"
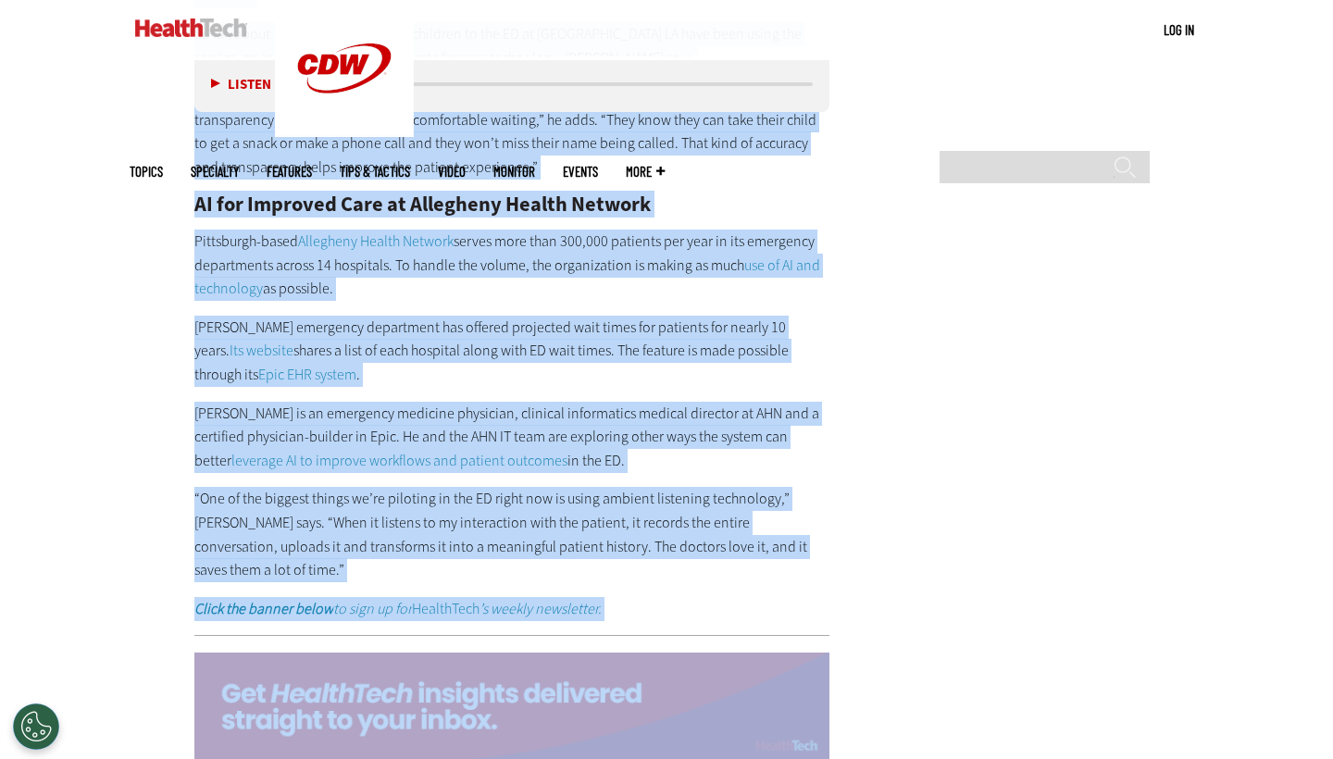
scroll to position [3610, 0]
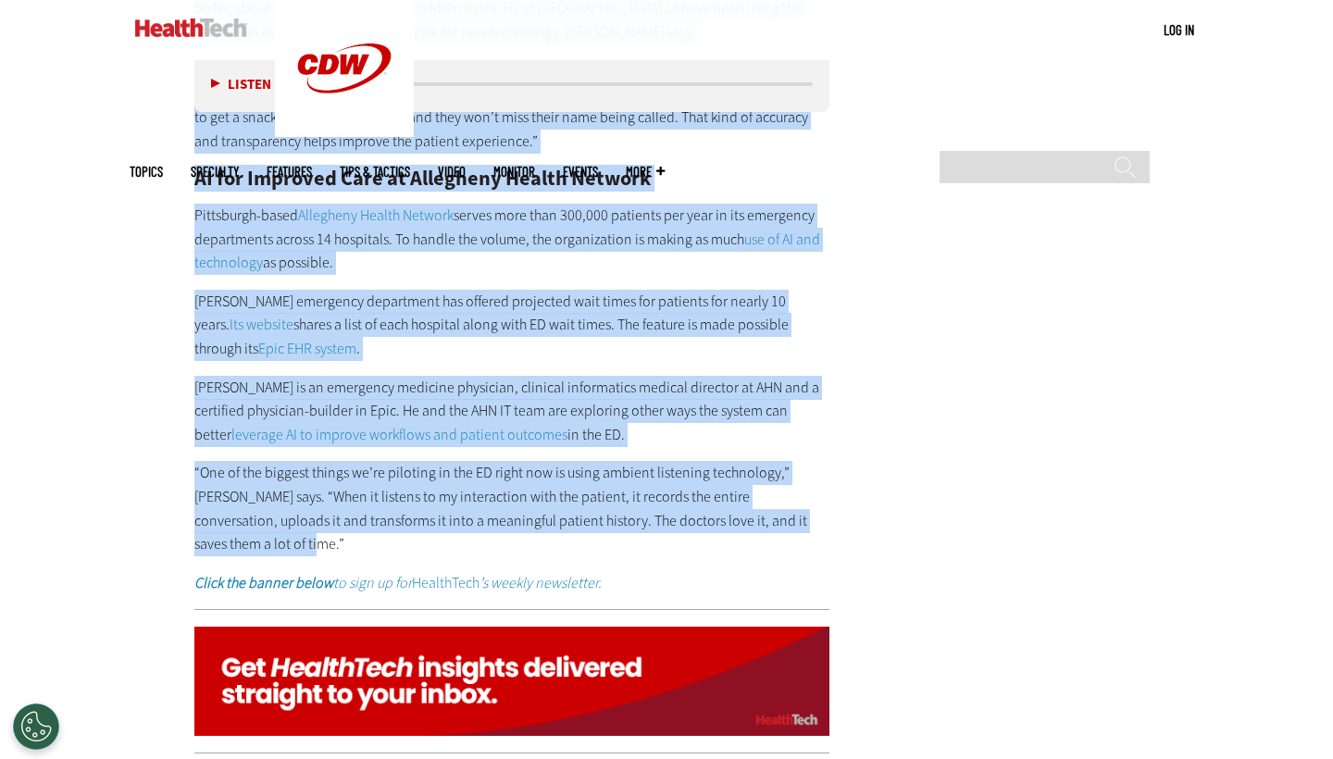
drag, startPoint x: 194, startPoint y: 491, endPoint x: 529, endPoint y: 478, distance: 335.5
copy div "After he and his team vetted the solution, its implementation was fairly easy b…"
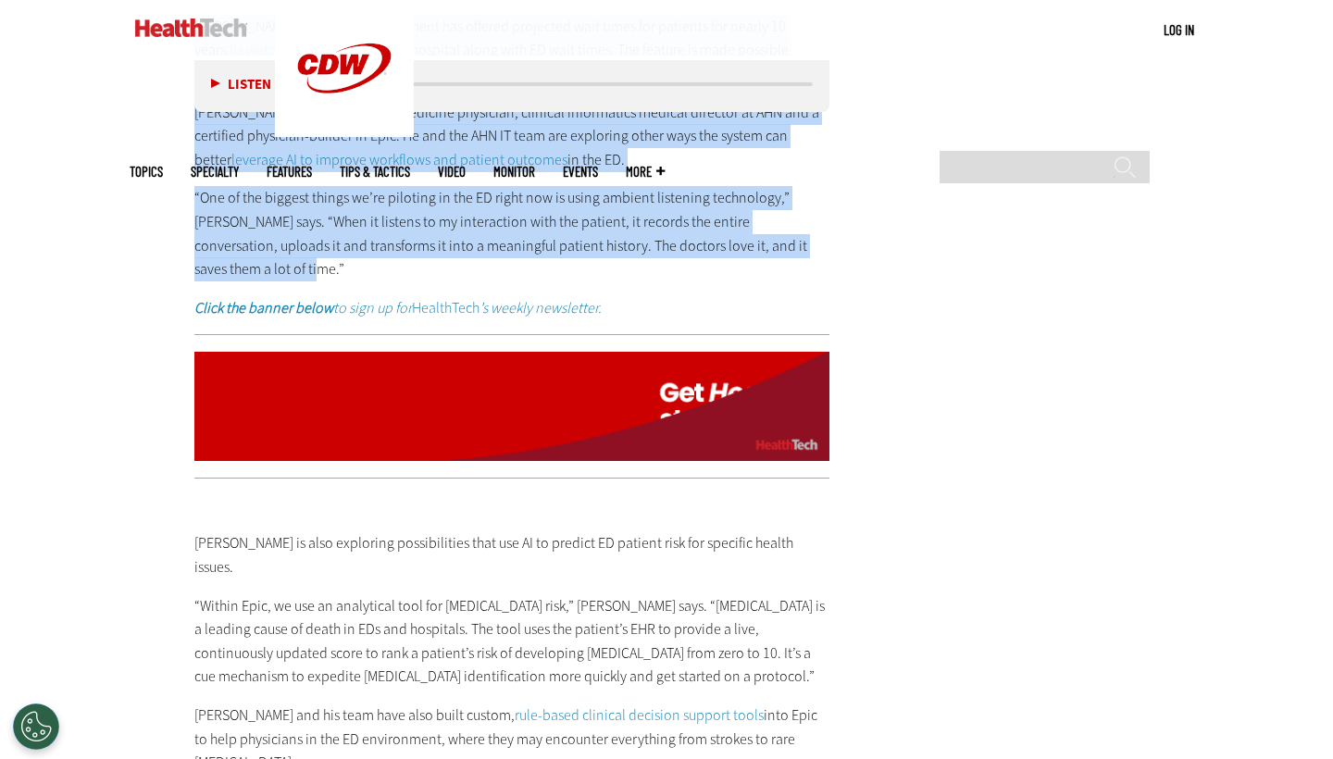
scroll to position [4026, 0]
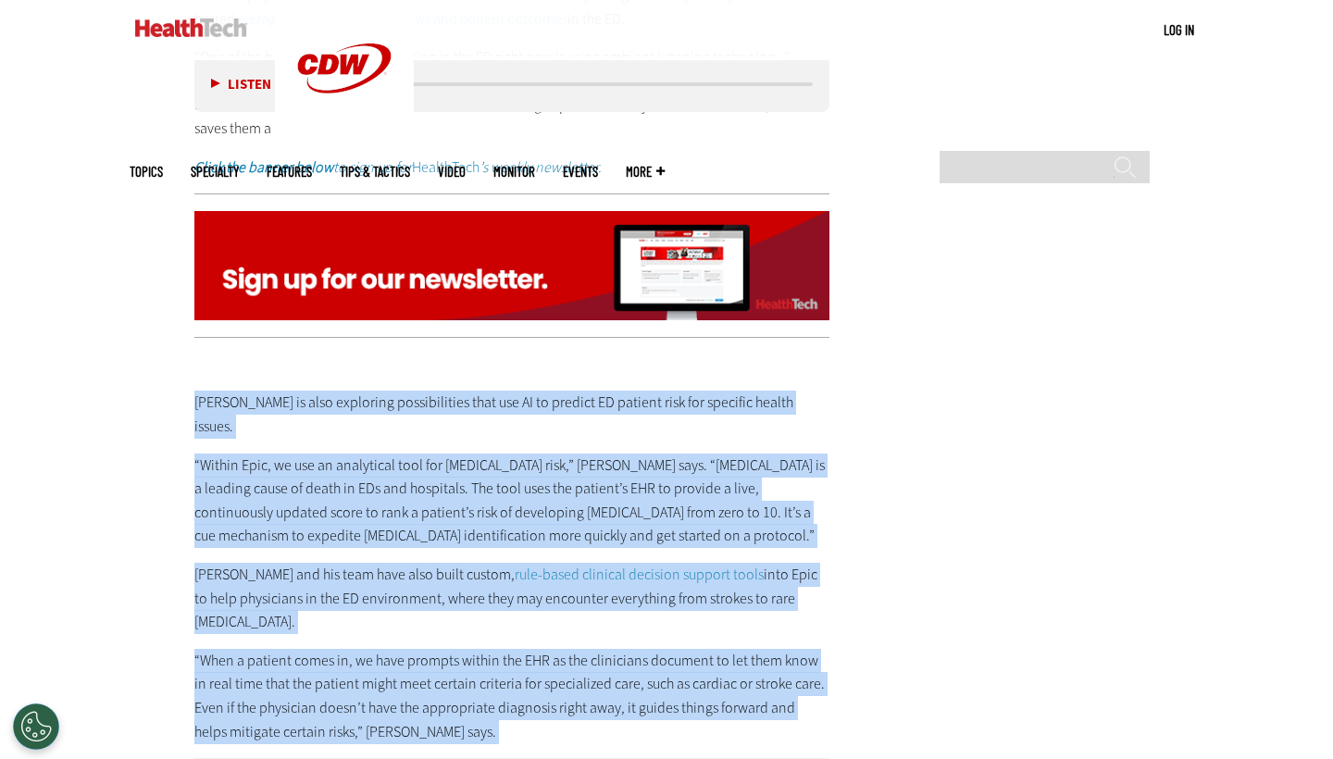
drag, startPoint x: 190, startPoint y: 332, endPoint x: 518, endPoint y: 663, distance: 466.2
copy div "AHN is also exploring possibilities that use AI to predict ED patient risk for …"
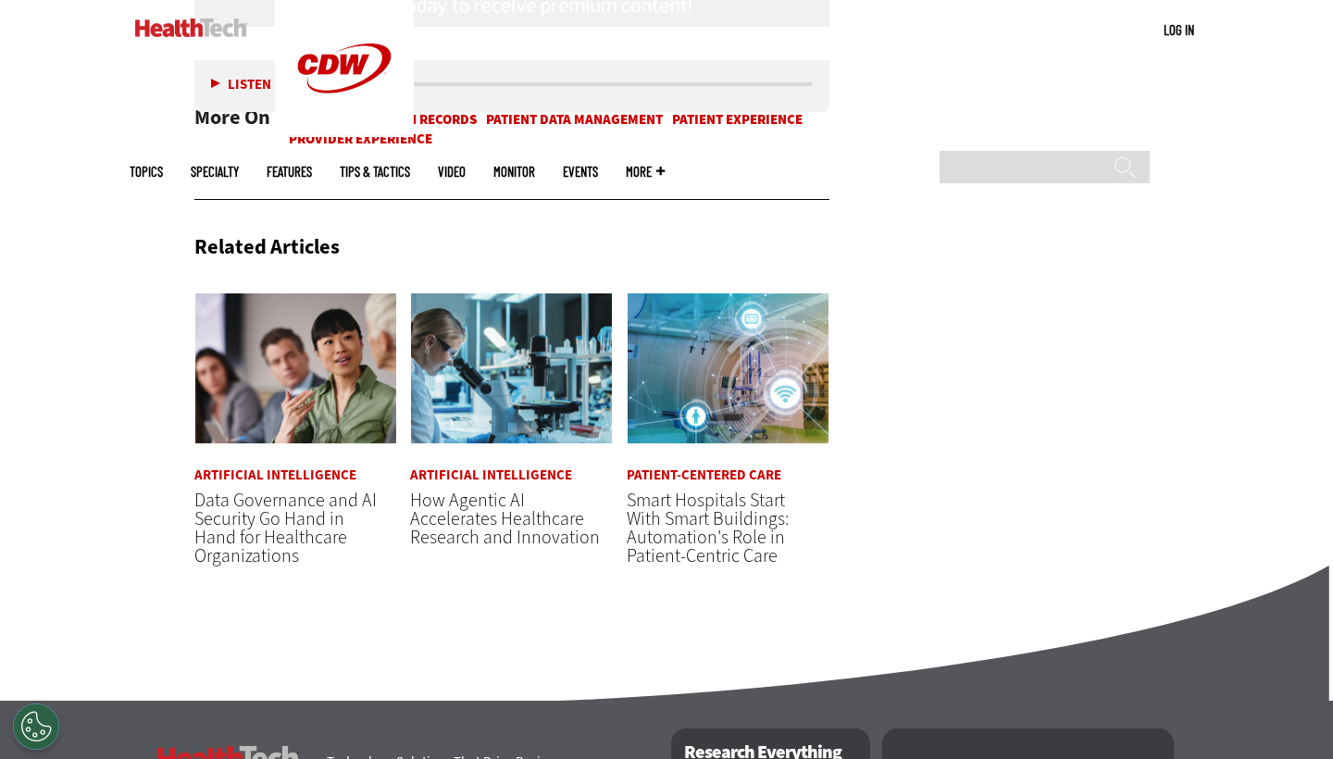
scroll to position [5937, 0]
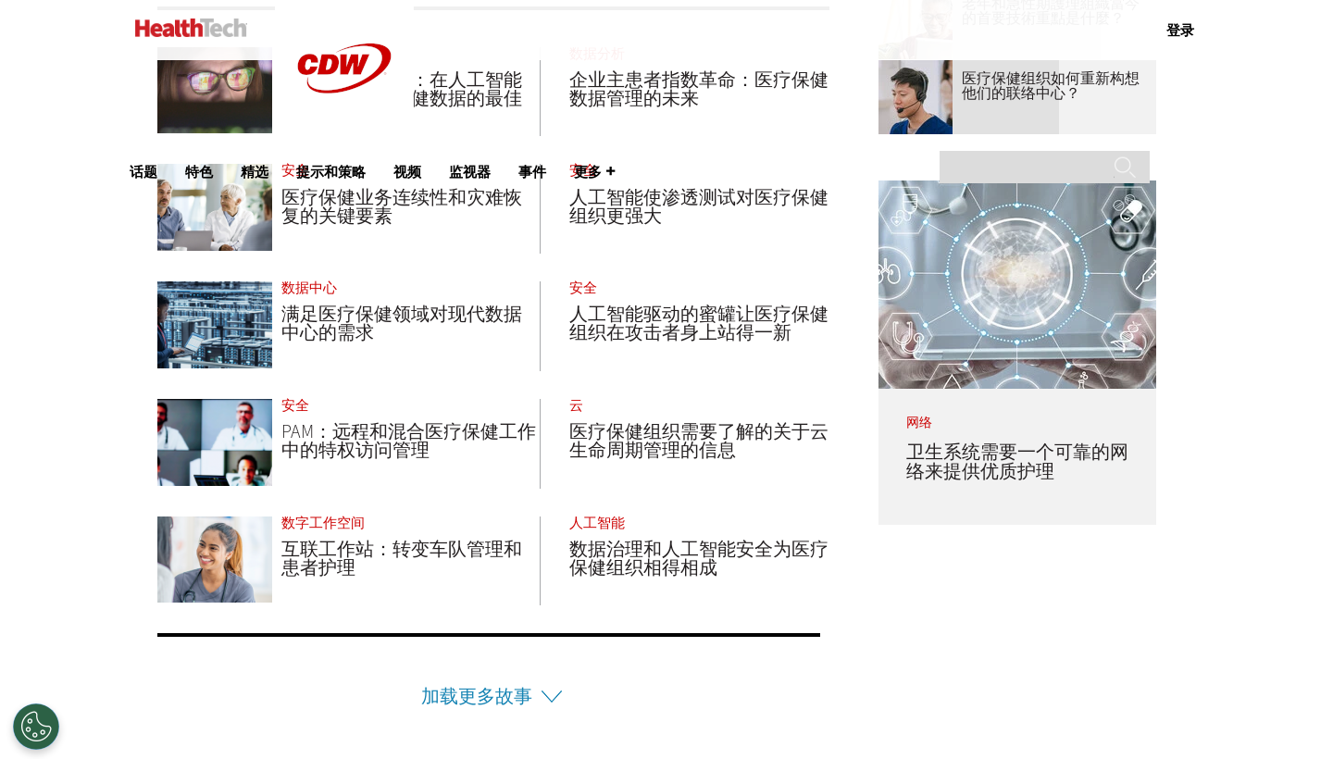
scroll to position [846, 0]
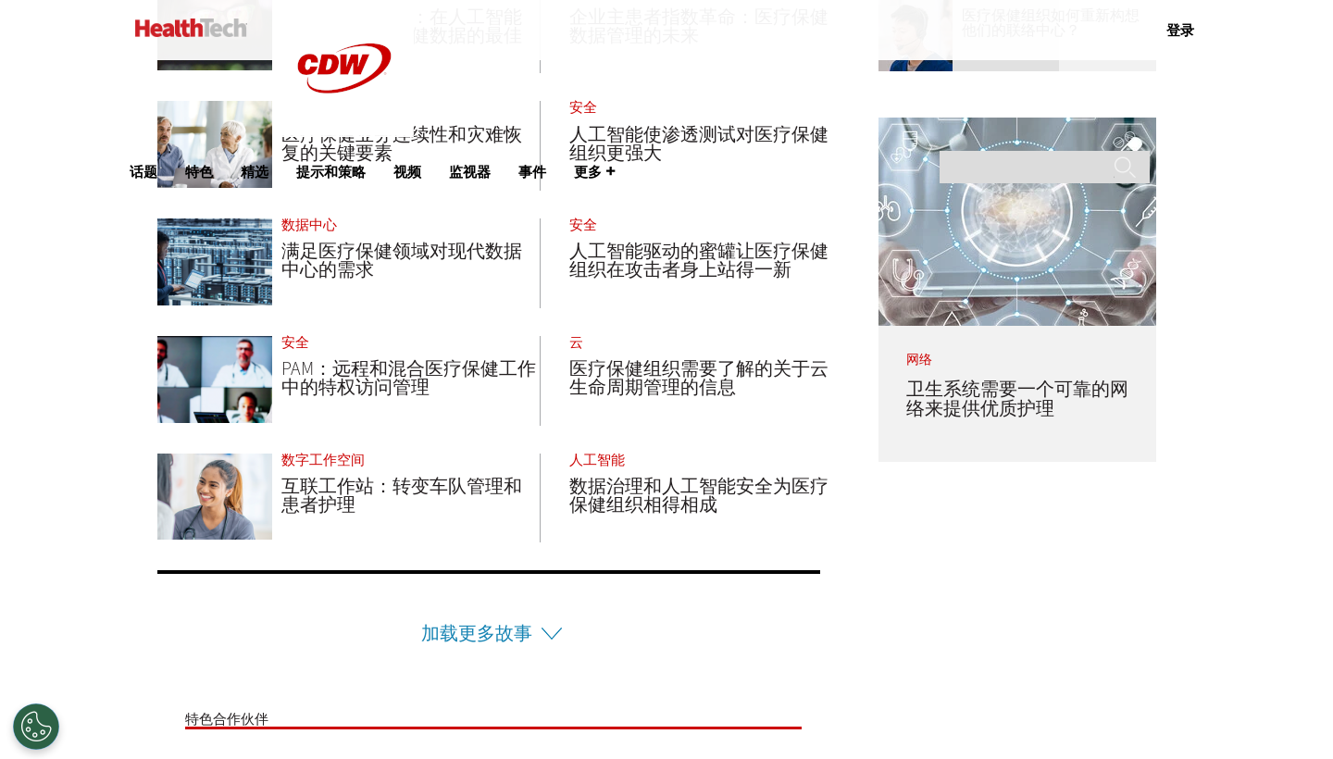
click at [556, 633] on li "加载更多故事" at bounding box center [488, 609] width 663 height 78
click at [547, 636] on li "加载更多故事" at bounding box center [488, 609] width 663 height 78
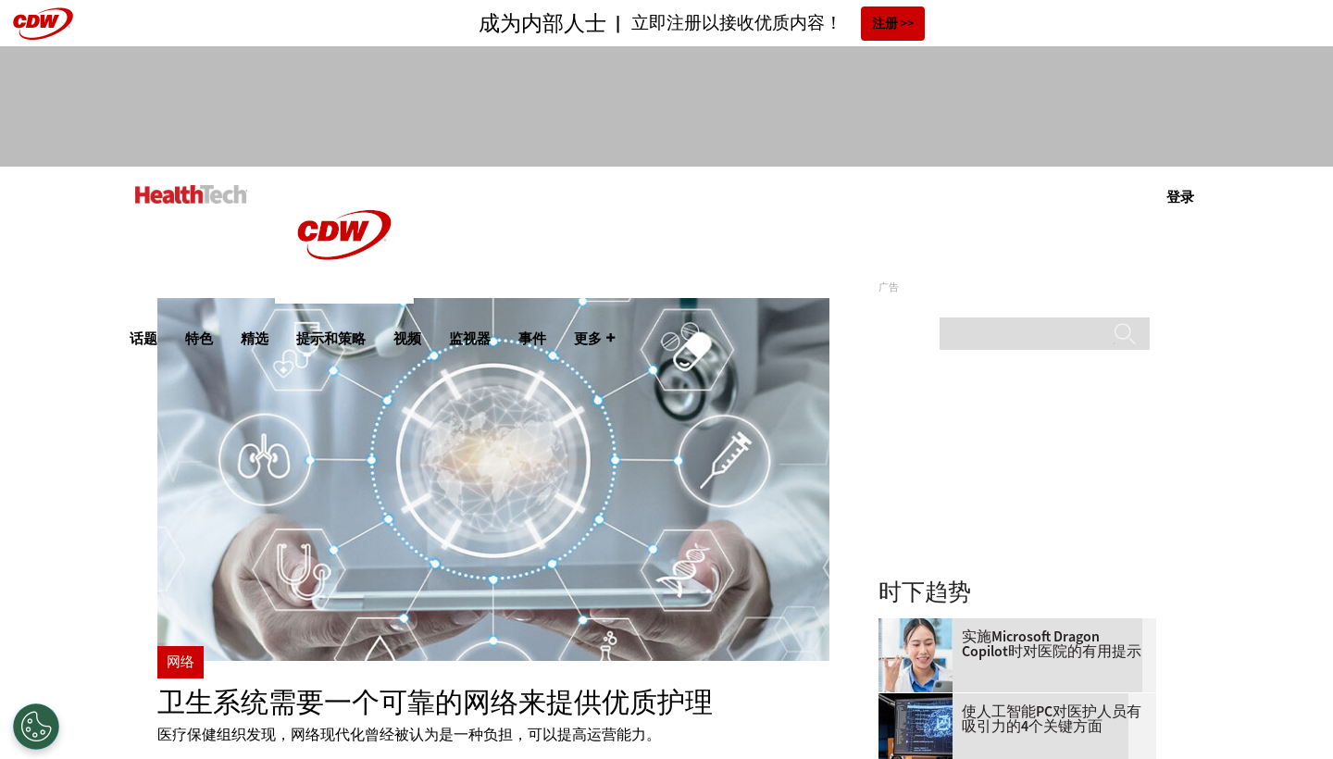
scroll to position [0, 0]
click at [269, 332] on link "精选" at bounding box center [255, 339] width 28 height 14
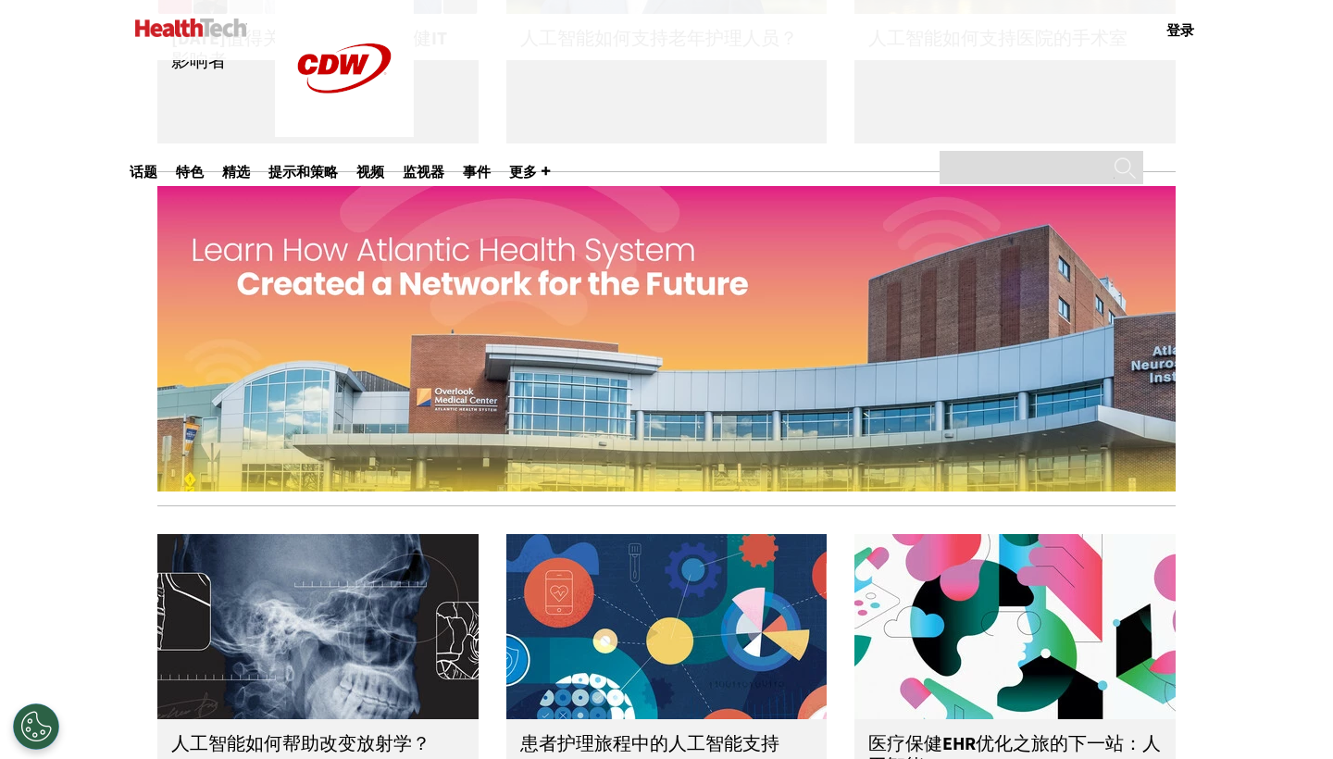
scroll to position [1423, 0]
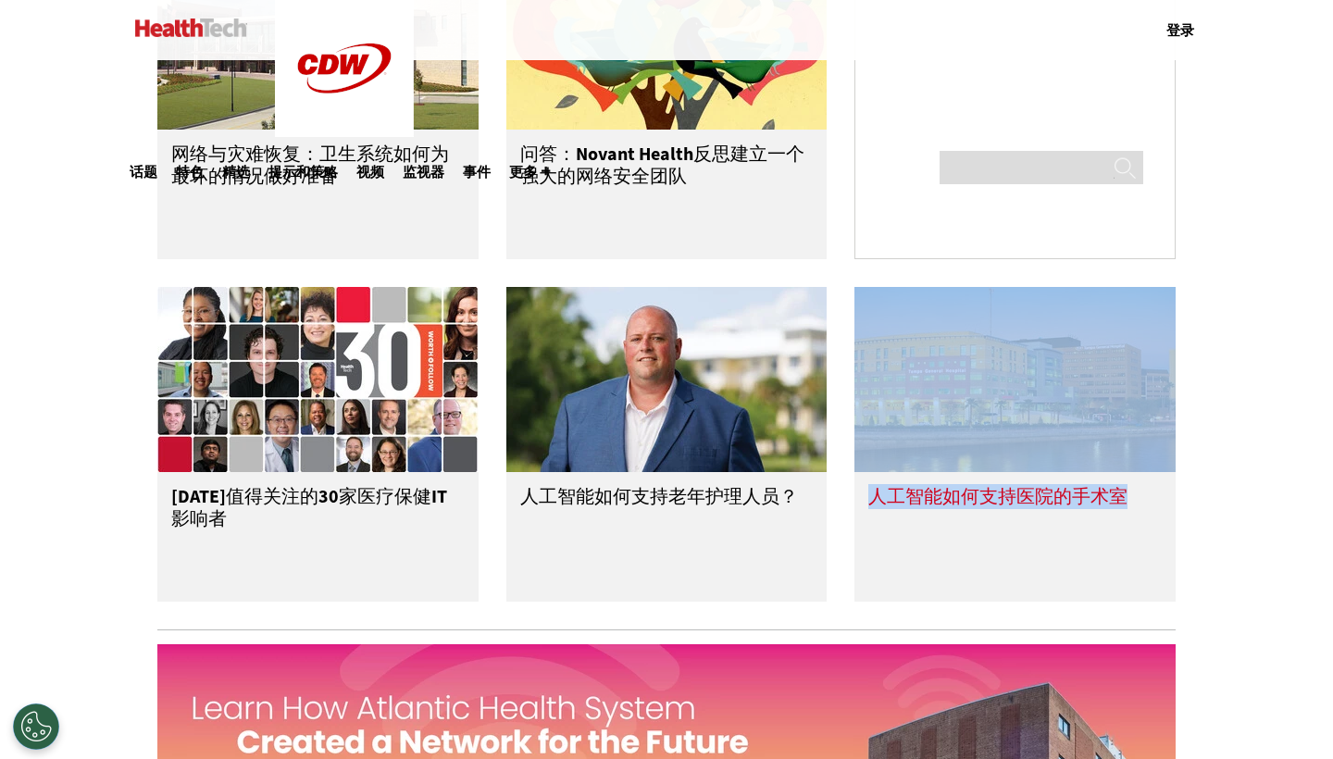
click at [918, 499] on h3 "人工智能如何支持医院的手术室" at bounding box center [998, 523] width 259 height 74
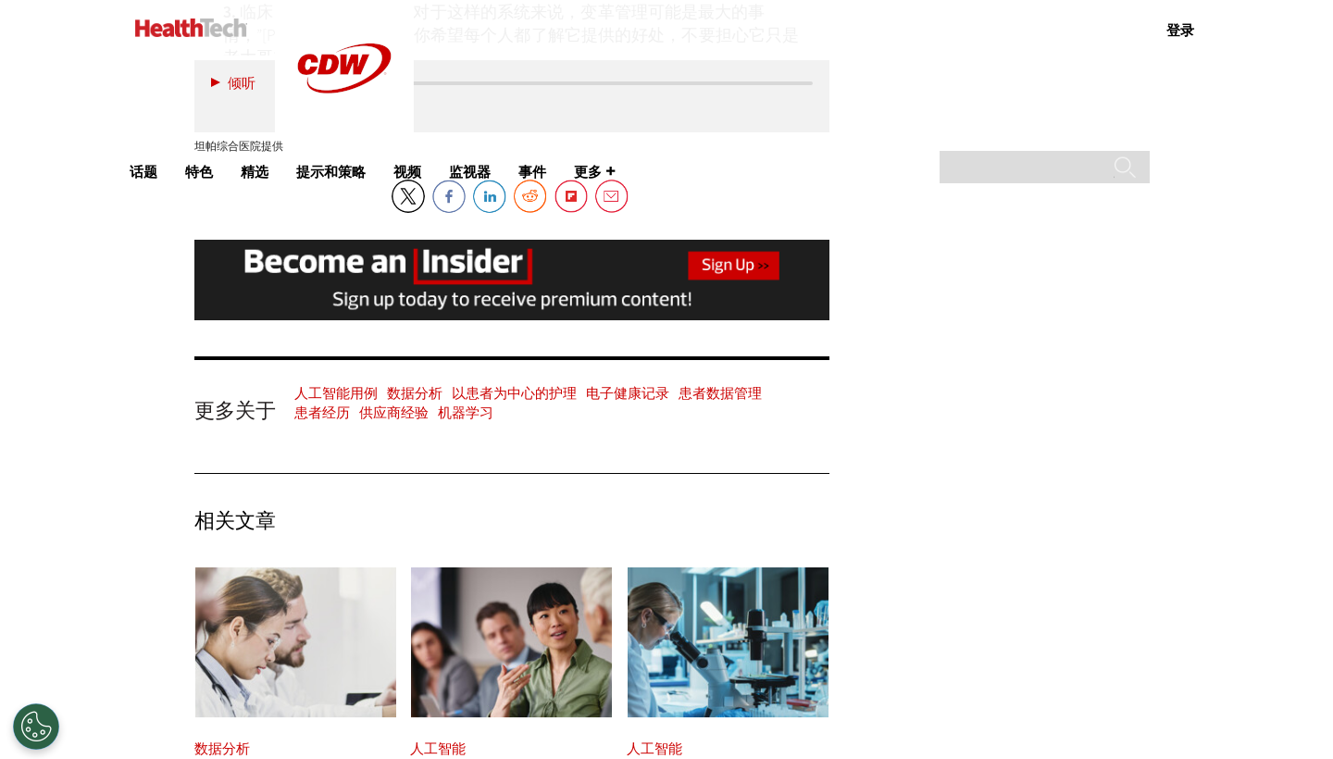
scroll to position [5549, 0]
